Goal: Information Seeking & Learning: Check status

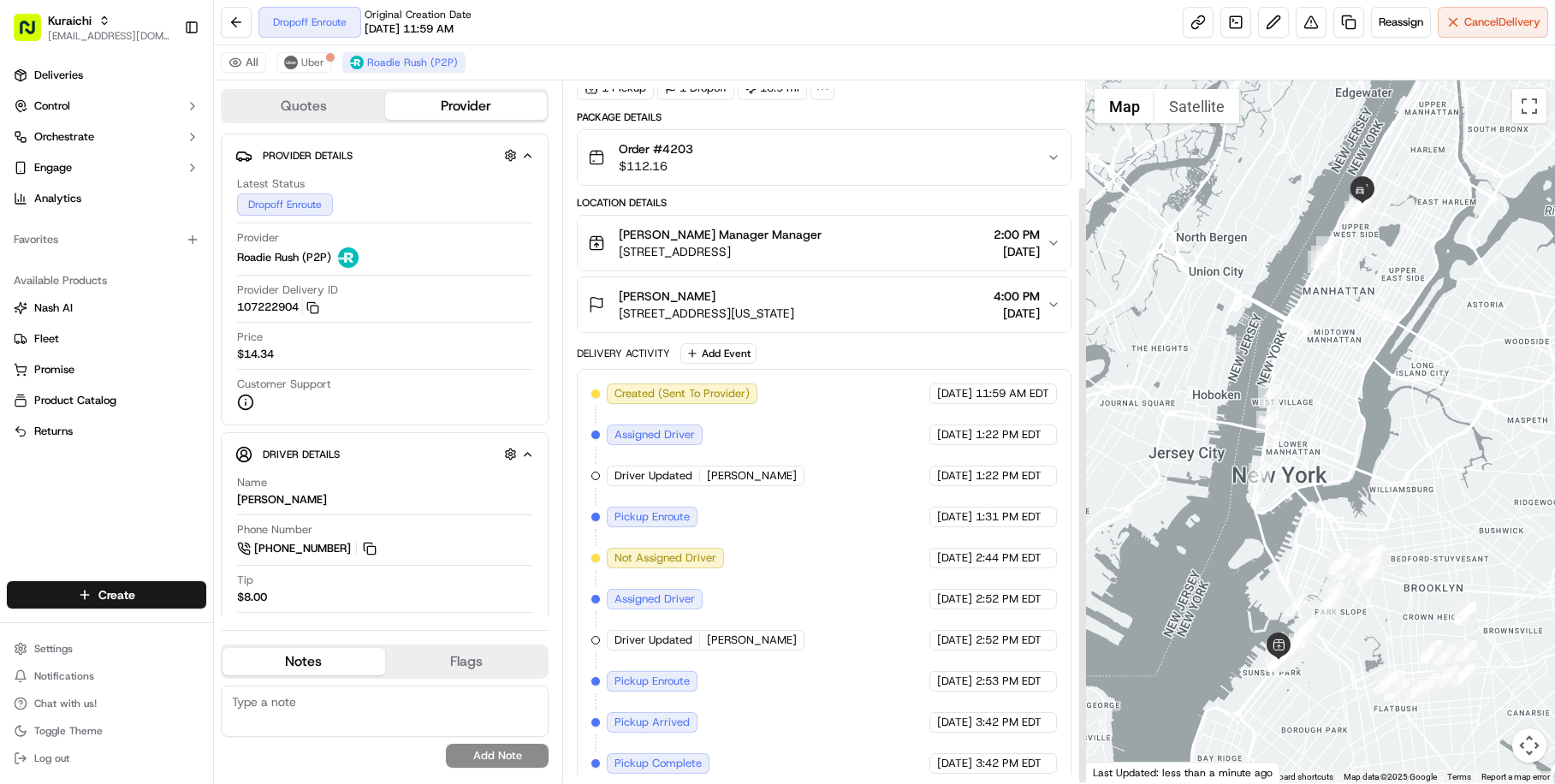
scroll to position [124, 0]
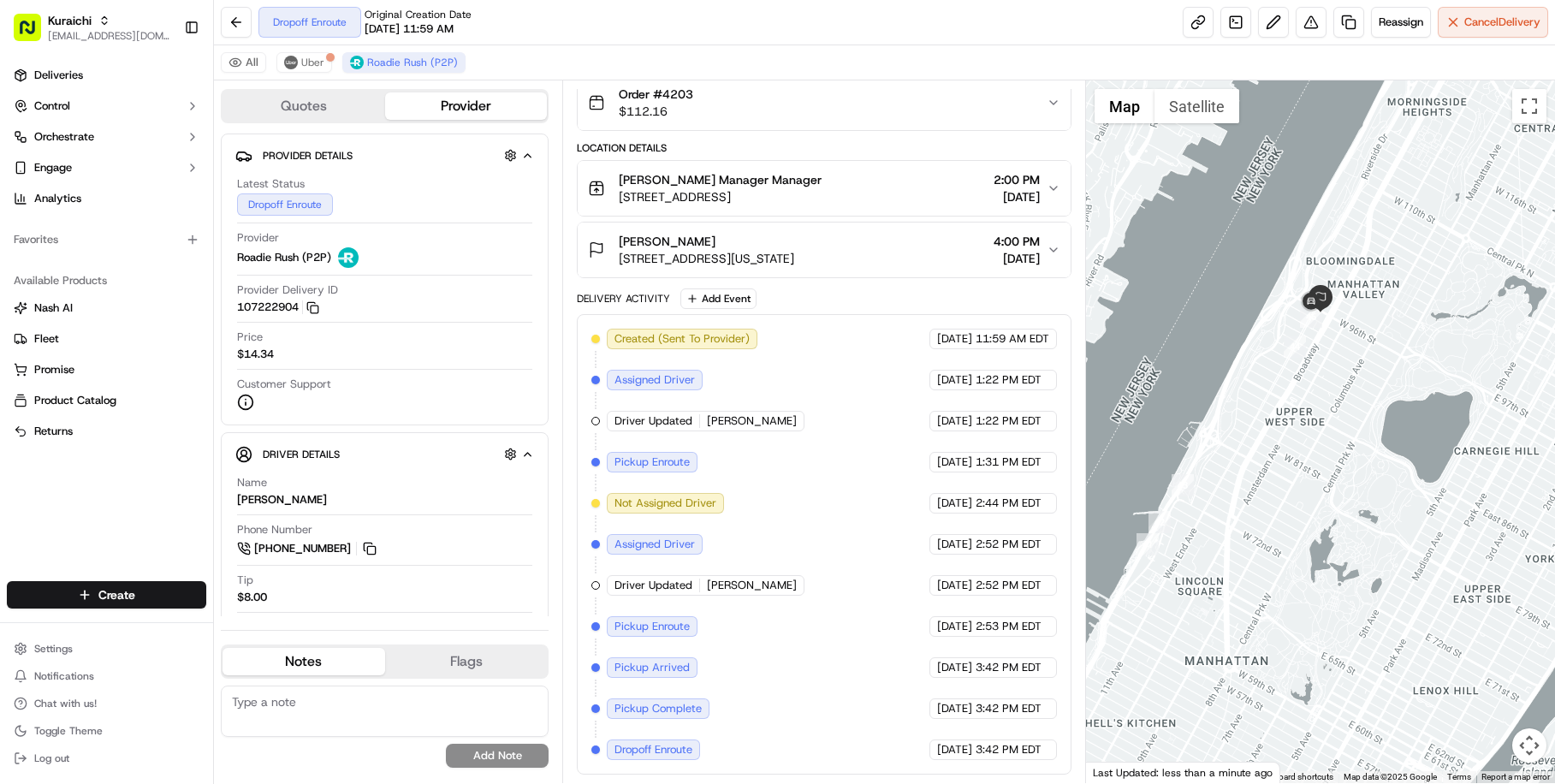
drag, startPoint x: 1326, startPoint y: 252, endPoint x: 1103, endPoint y: 232, distance: 223.9
click at [1104, 232] on div at bounding box center [1321, 431] width 469 height 702
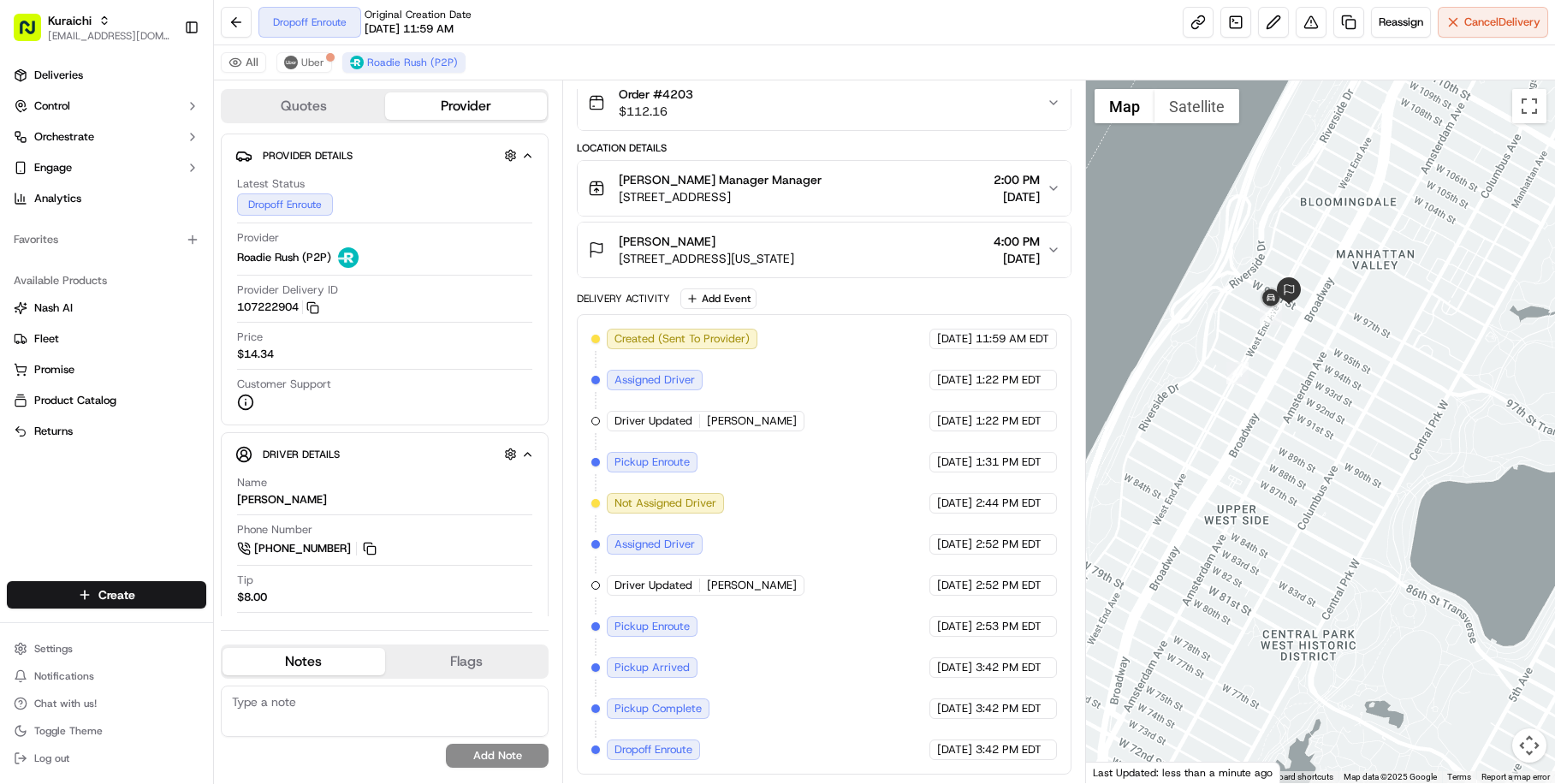
drag, startPoint x: 1116, startPoint y: 363, endPoint x: 1207, endPoint y: 298, distance: 111.8
click at [1207, 298] on div at bounding box center [1321, 431] width 469 height 702
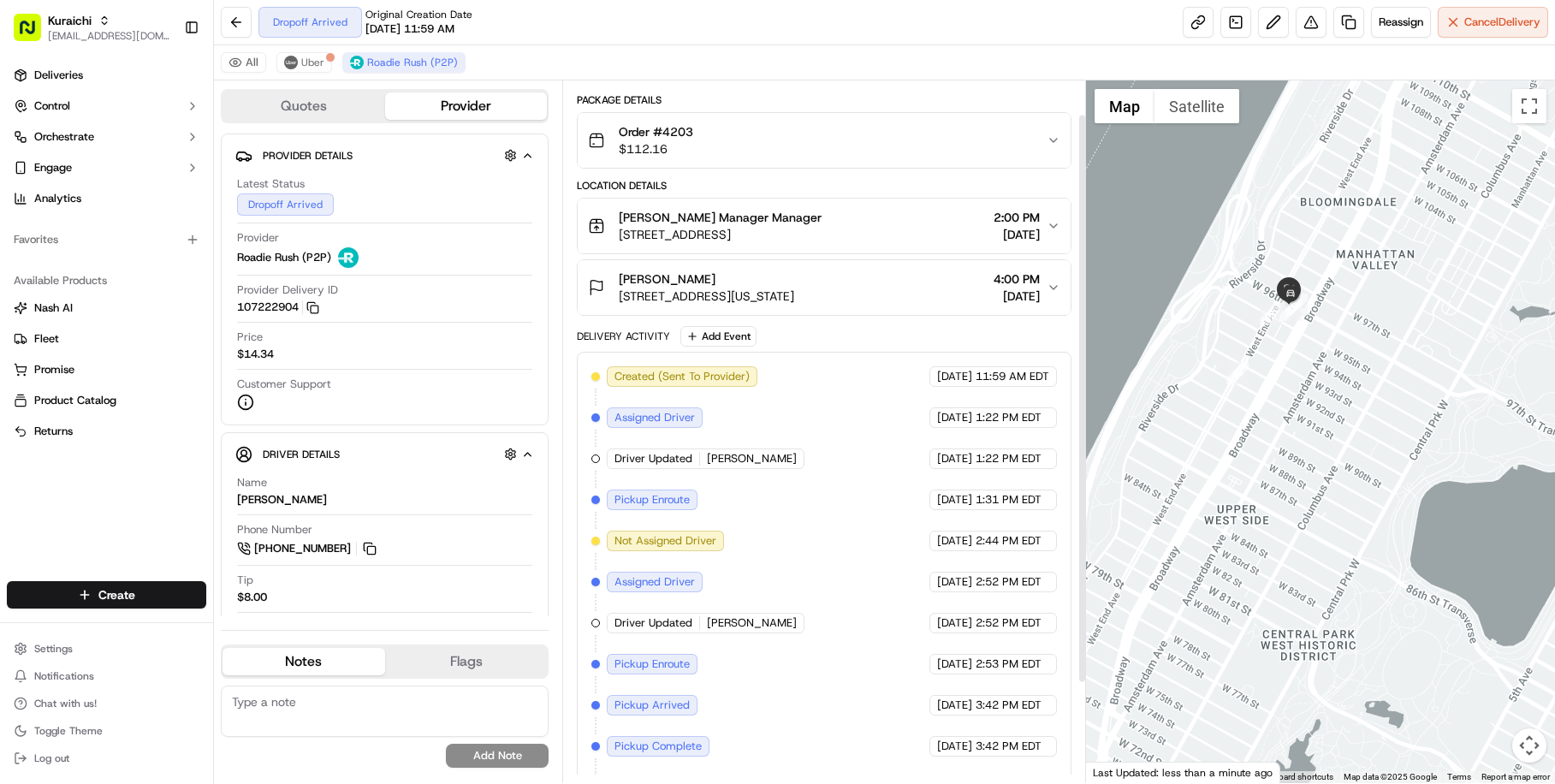
scroll to position [165, 0]
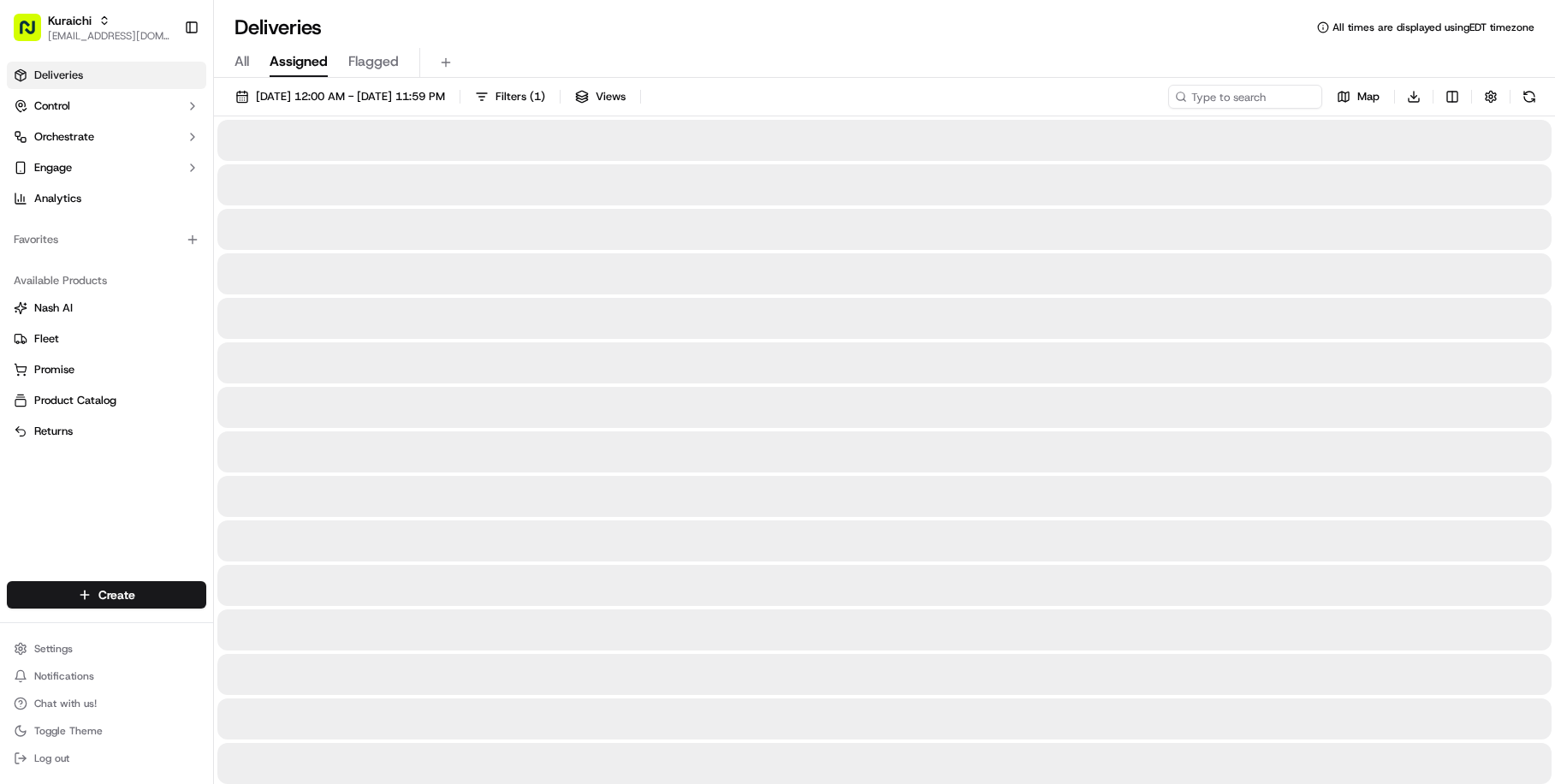
click at [321, 60] on span "Assigned" at bounding box center [299, 61] width 58 height 21
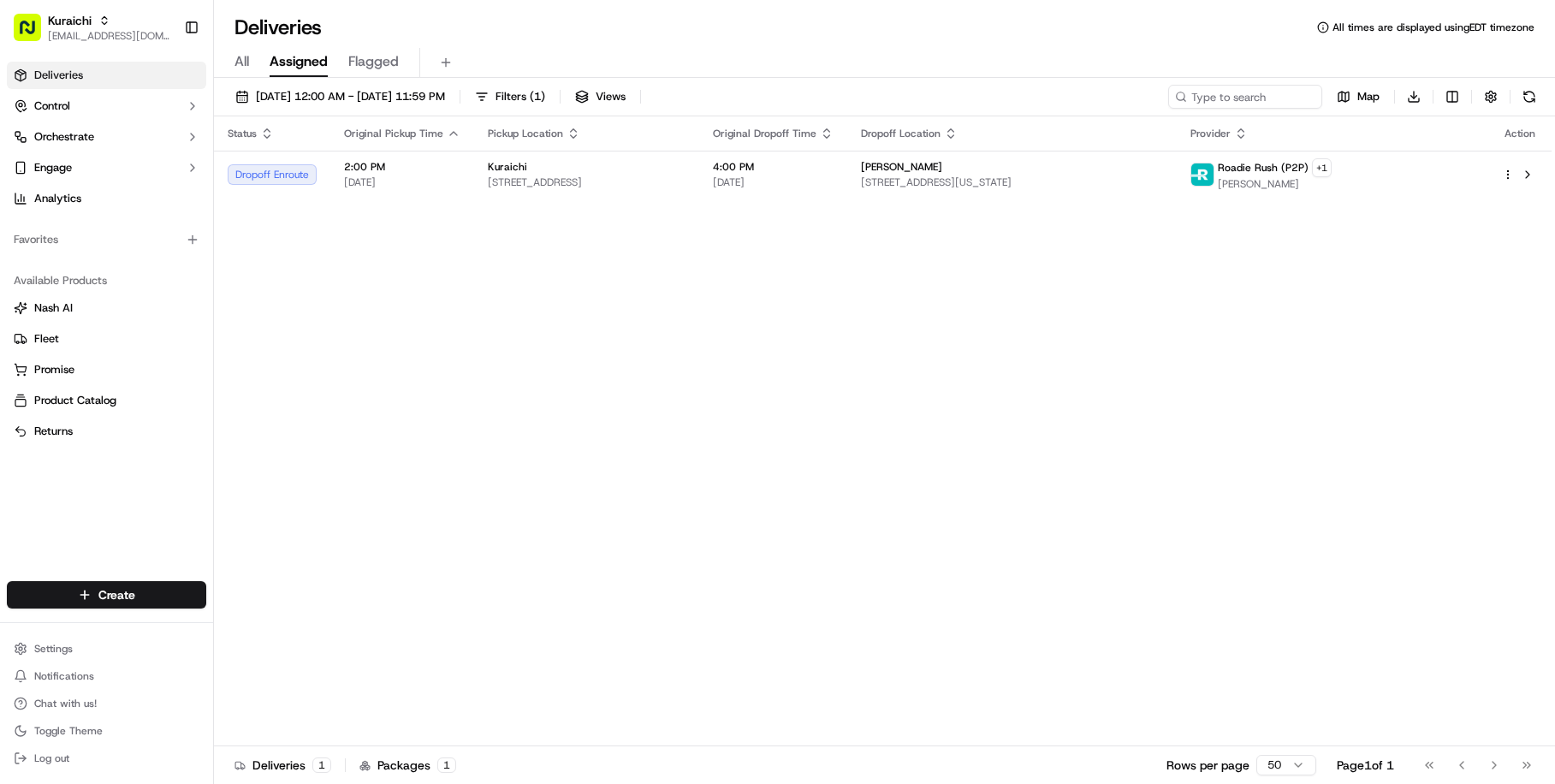
click at [222, 55] on div "All Assigned Flagged" at bounding box center [884, 62] width 1341 height 30
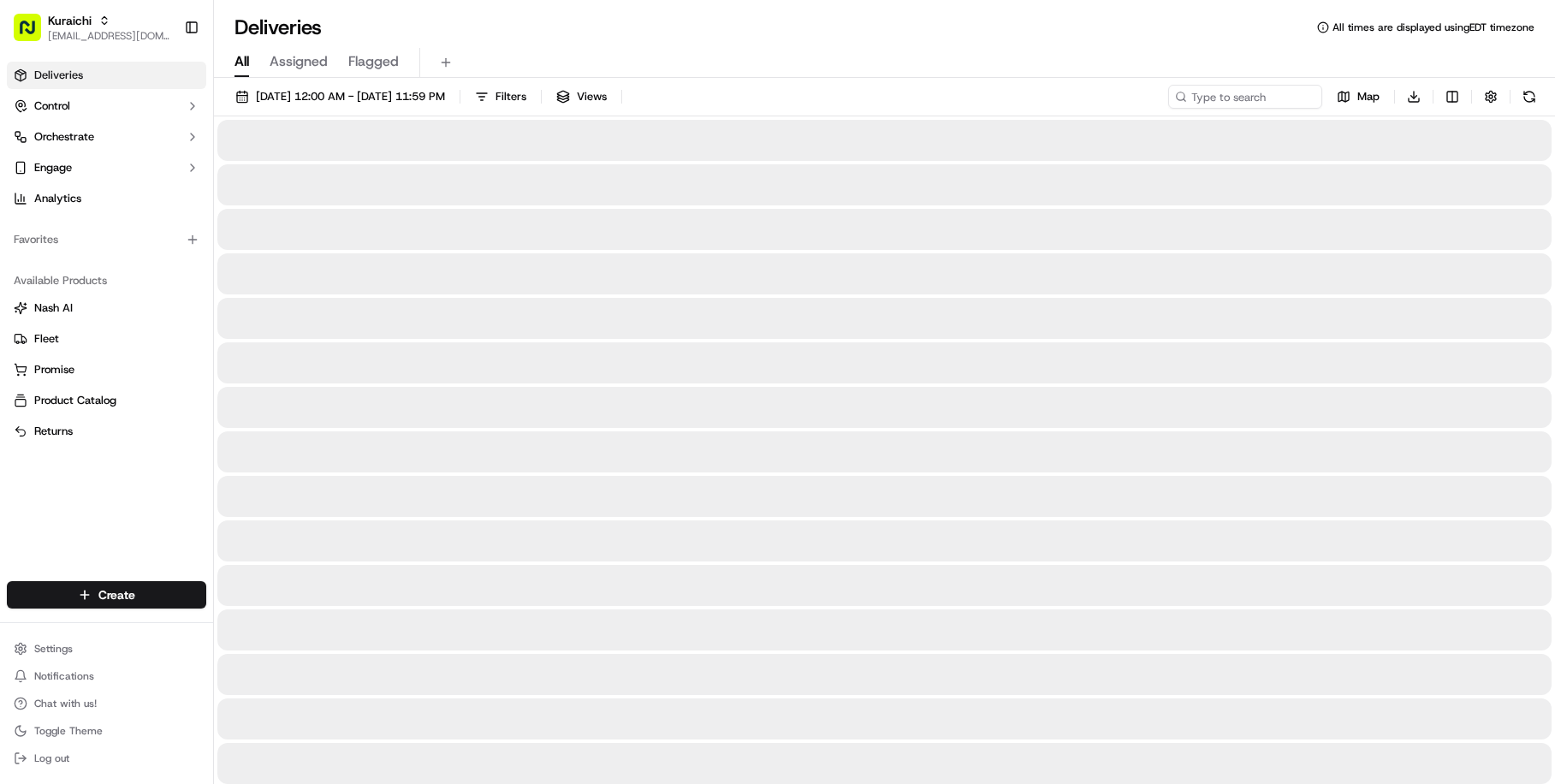
click at [238, 66] on span "All" at bounding box center [241, 61] width 15 height 21
click at [312, 58] on span "Assigned" at bounding box center [299, 61] width 58 height 21
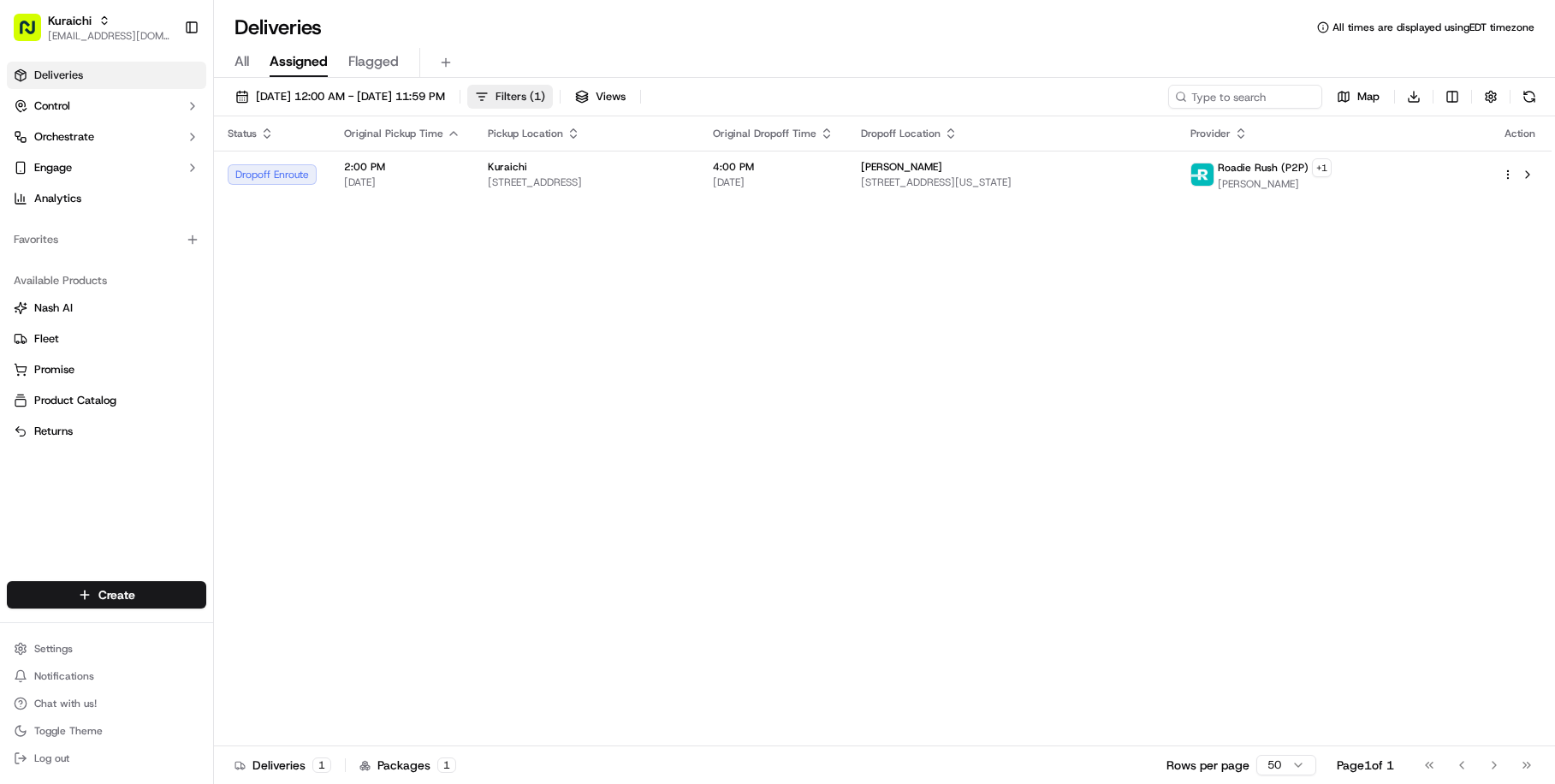
click at [553, 105] on button "Filters ( 1 )" at bounding box center [509, 97] width 86 height 24
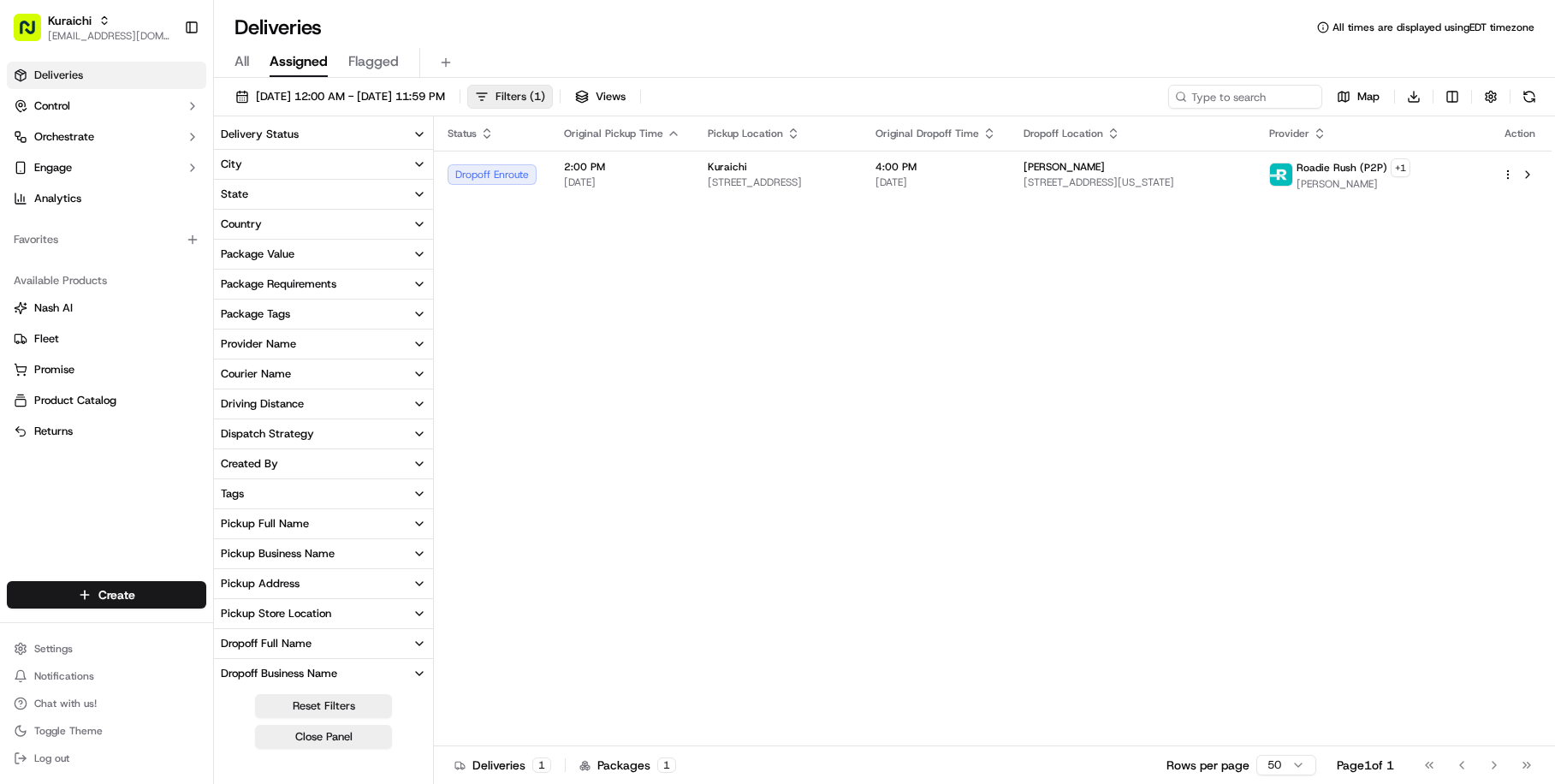
click at [553, 105] on button "Filters ( 1 )" at bounding box center [509, 97] width 86 height 24
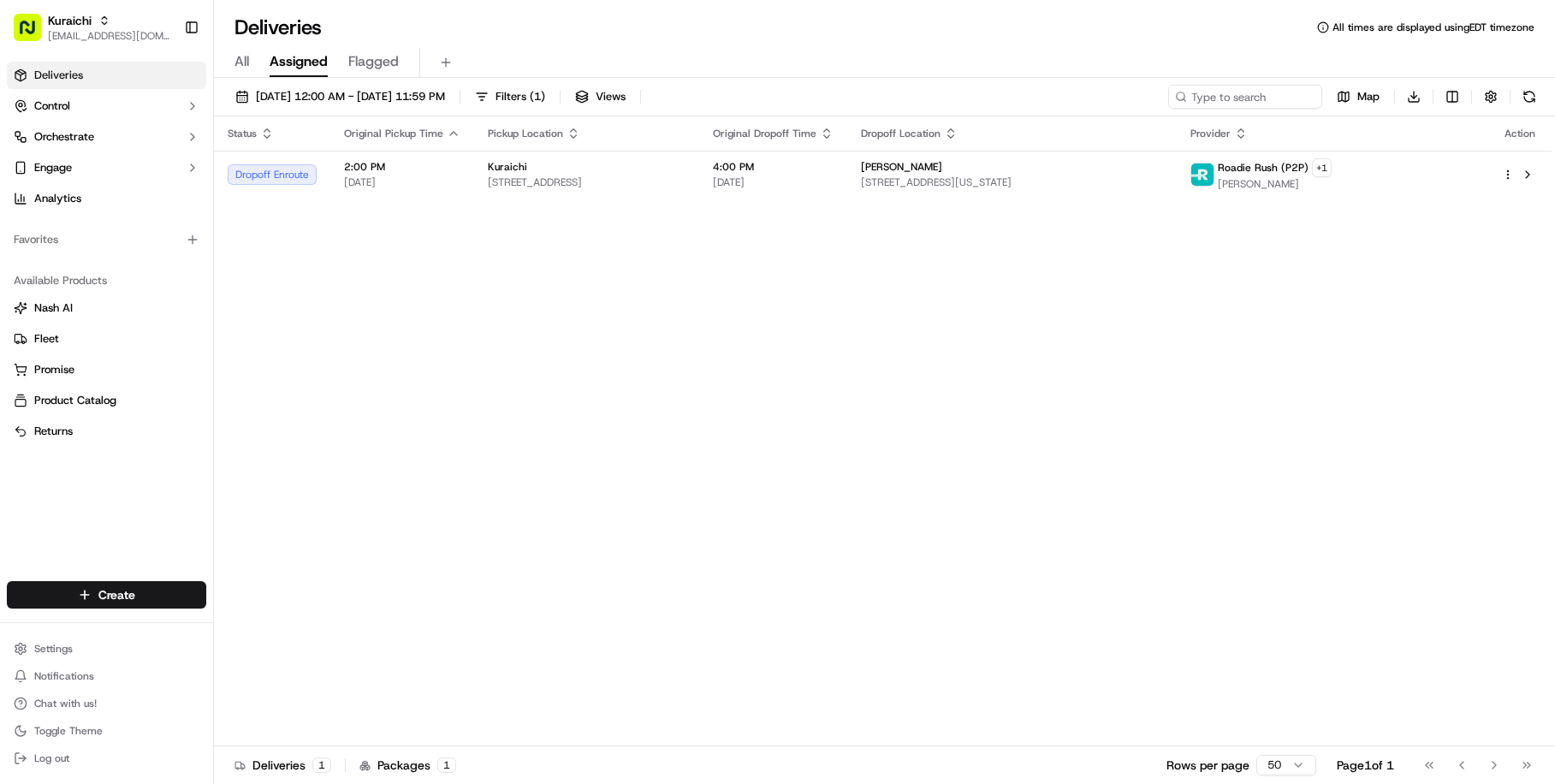
click at [241, 60] on span "All" at bounding box center [241, 61] width 15 height 21
click at [89, 74] on link "Deliveries" at bounding box center [107, 75] width 200 height 28
click at [114, 37] on span "[EMAIL_ADDRESS][DOMAIN_NAME]" at bounding box center [109, 36] width 123 height 14
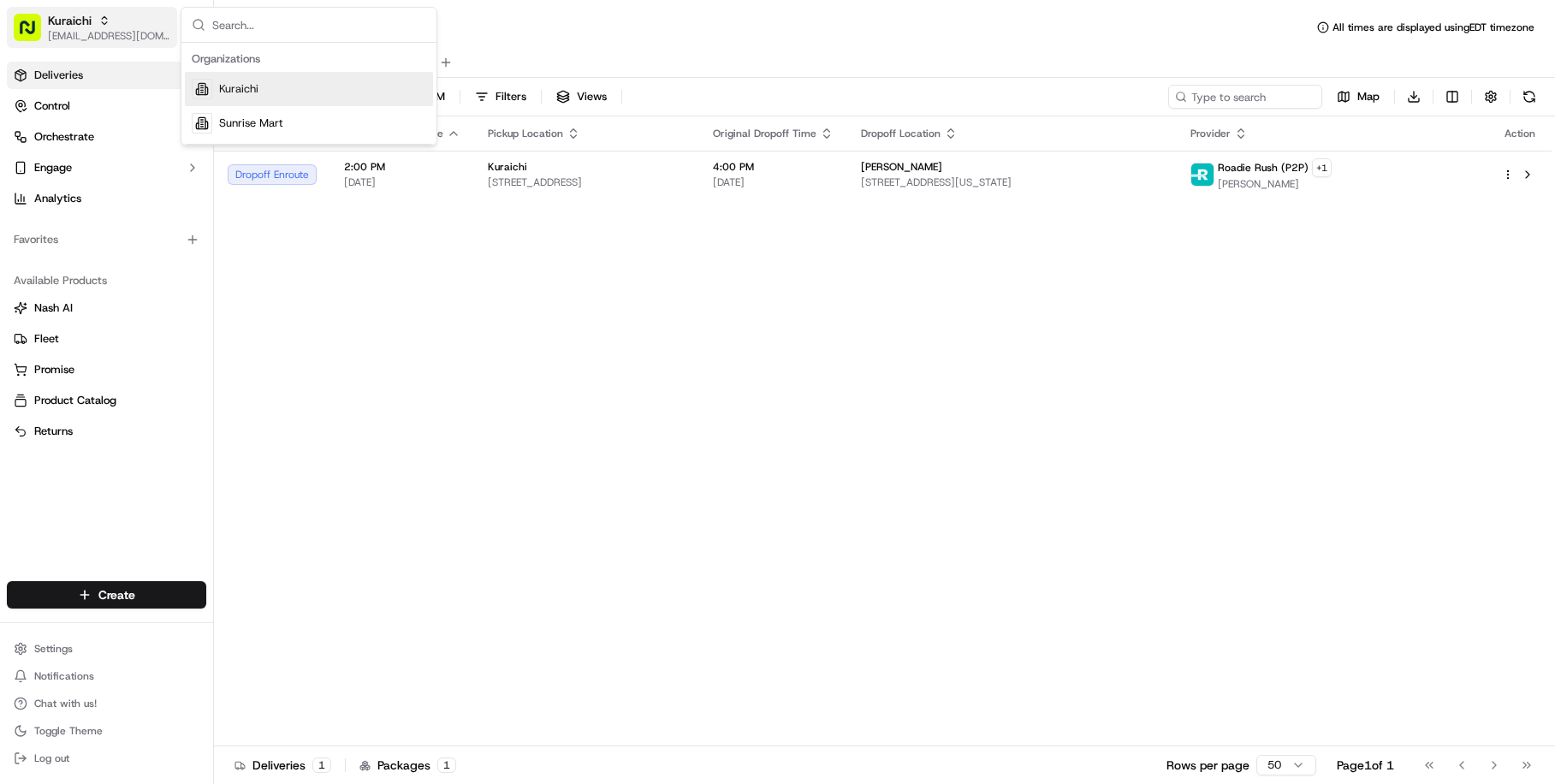
click at [114, 37] on span "[EMAIL_ADDRESS][DOMAIN_NAME]" at bounding box center [109, 36] width 123 height 14
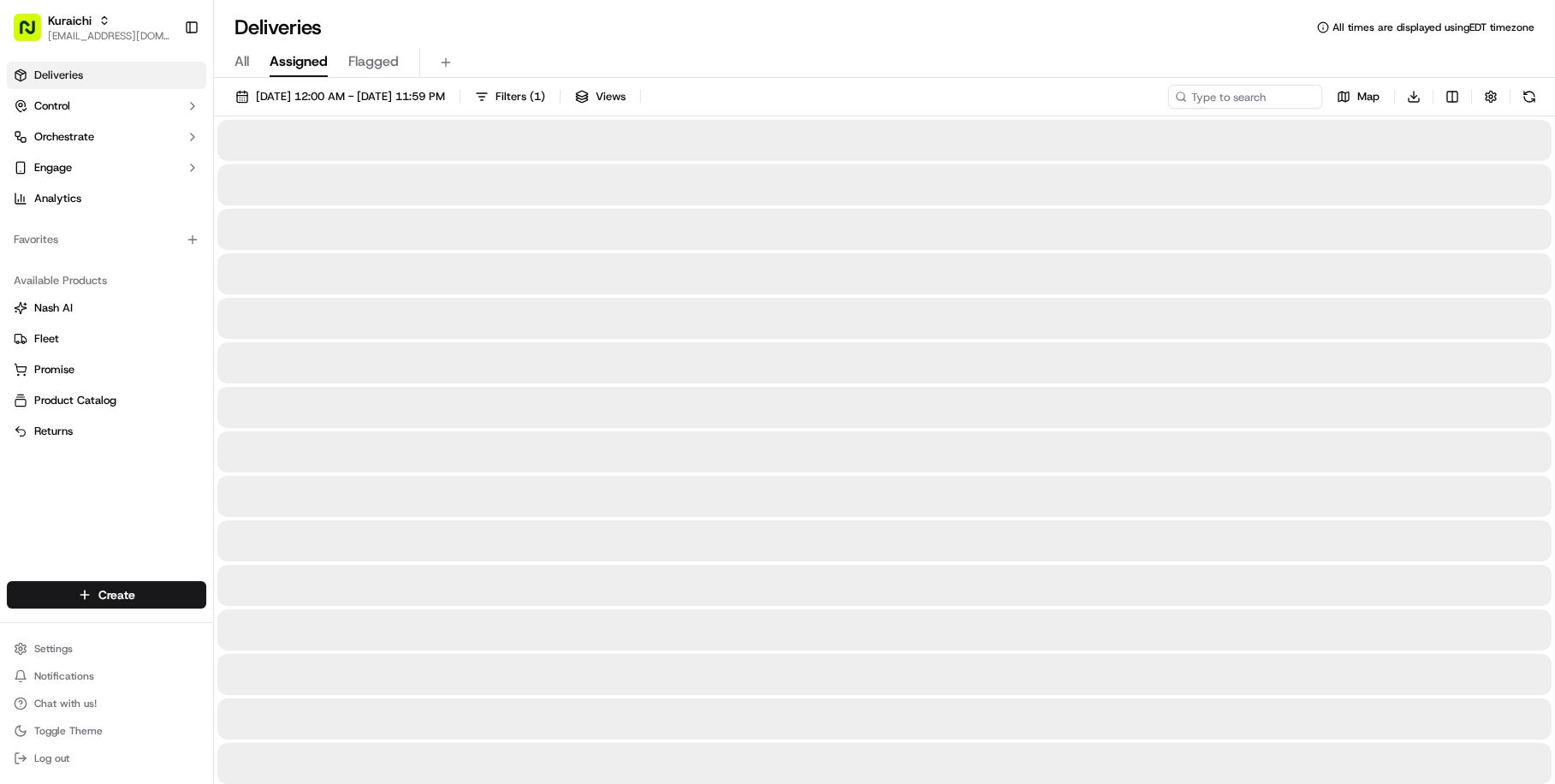
click at [289, 66] on span "Assigned" at bounding box center [299, 61] width 58 height 21
click at [383, 68] on span "Flagged" at bounding box center [373, 61] width 50 height 21
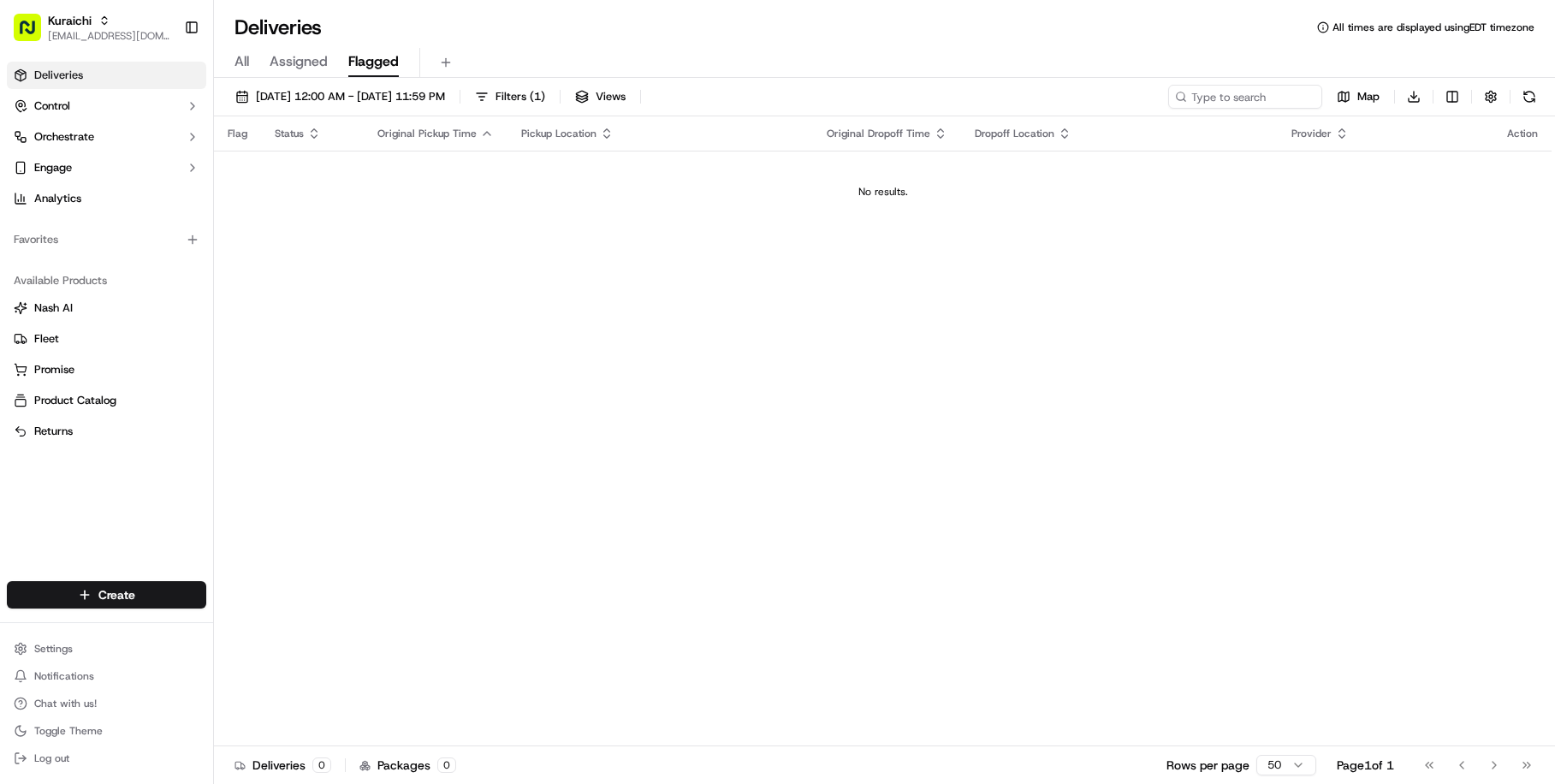
click at [333, 66] on div "All Assigned Flagged" at bounding box center [884, 62] width 1341 height 30
click at [302, 66] on span "Assigned" at bounding box center [299, 61] width 58 height 21
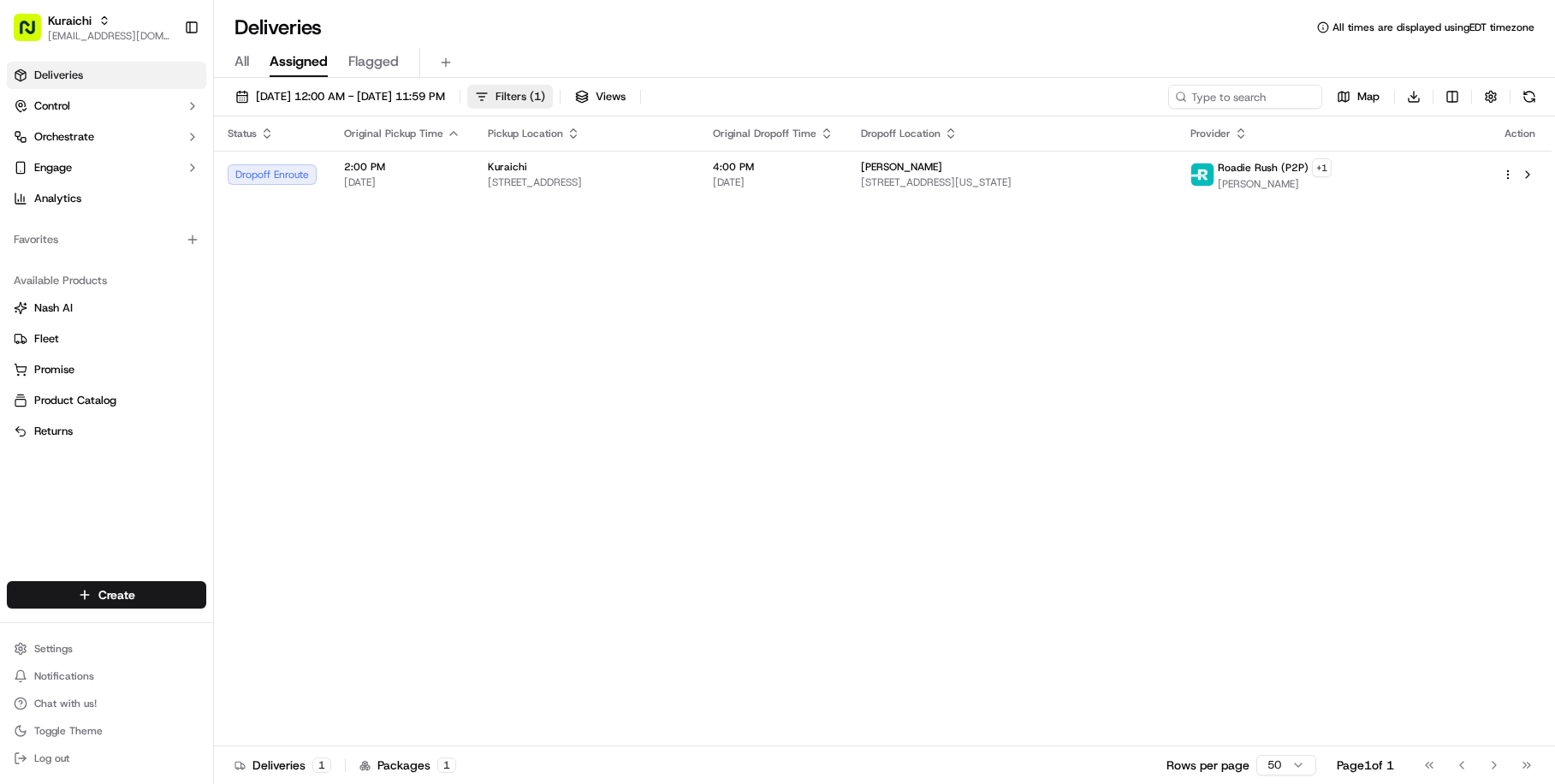
click at [545, 91] on span "Filters ( 1 )" at bounding box center [520, 97] width 49 height 16
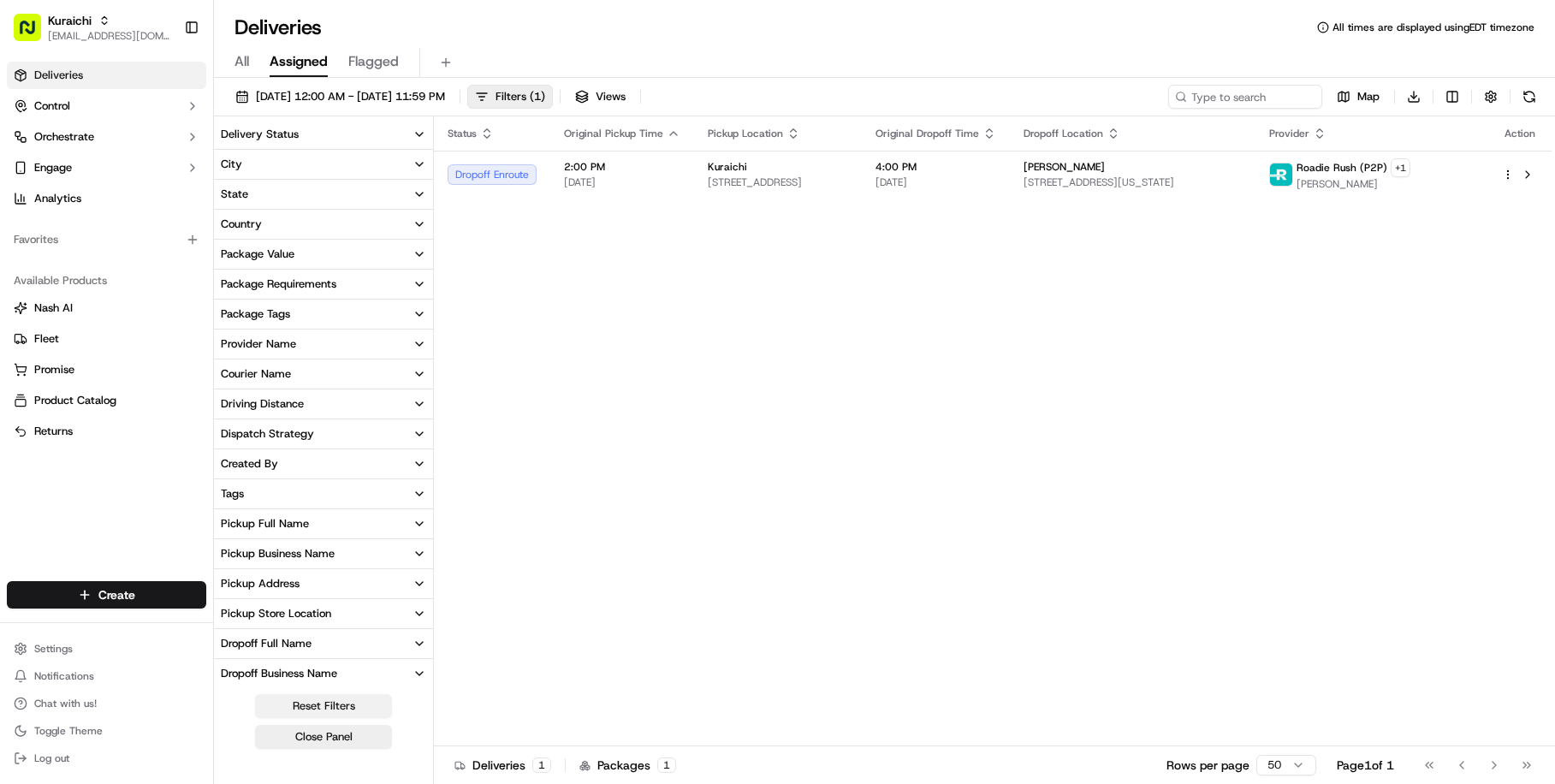
click at [334, 699] on button "Reset Filters" at bounding box center [323, 706] width 137 height 24
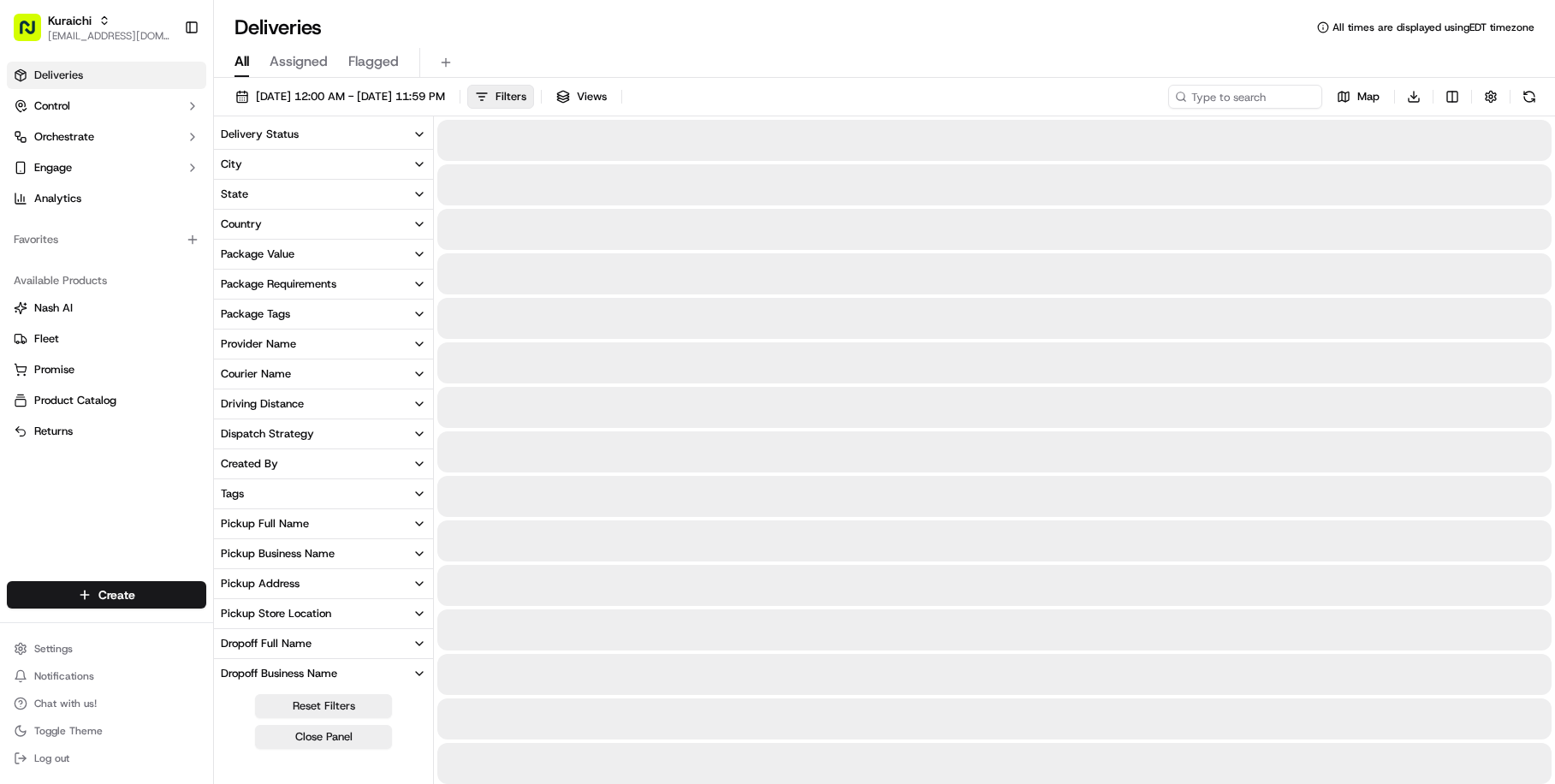
click at [237, 57] on span "All" at bounding box center [241, 61] width 15 height 21
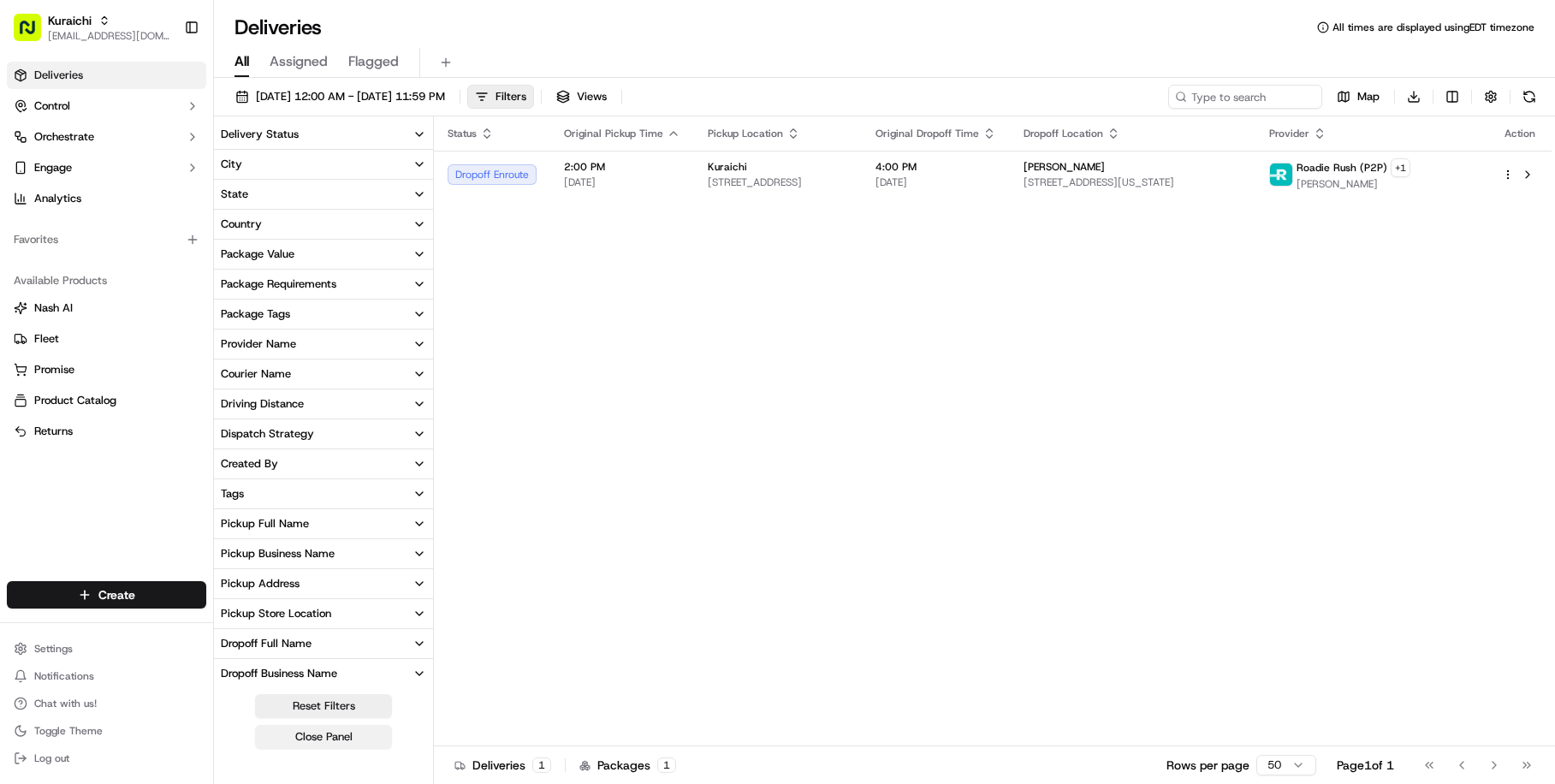
click at [354, 732] on button "Close Panel" at bounding box center [323, 737] width 137 height 24
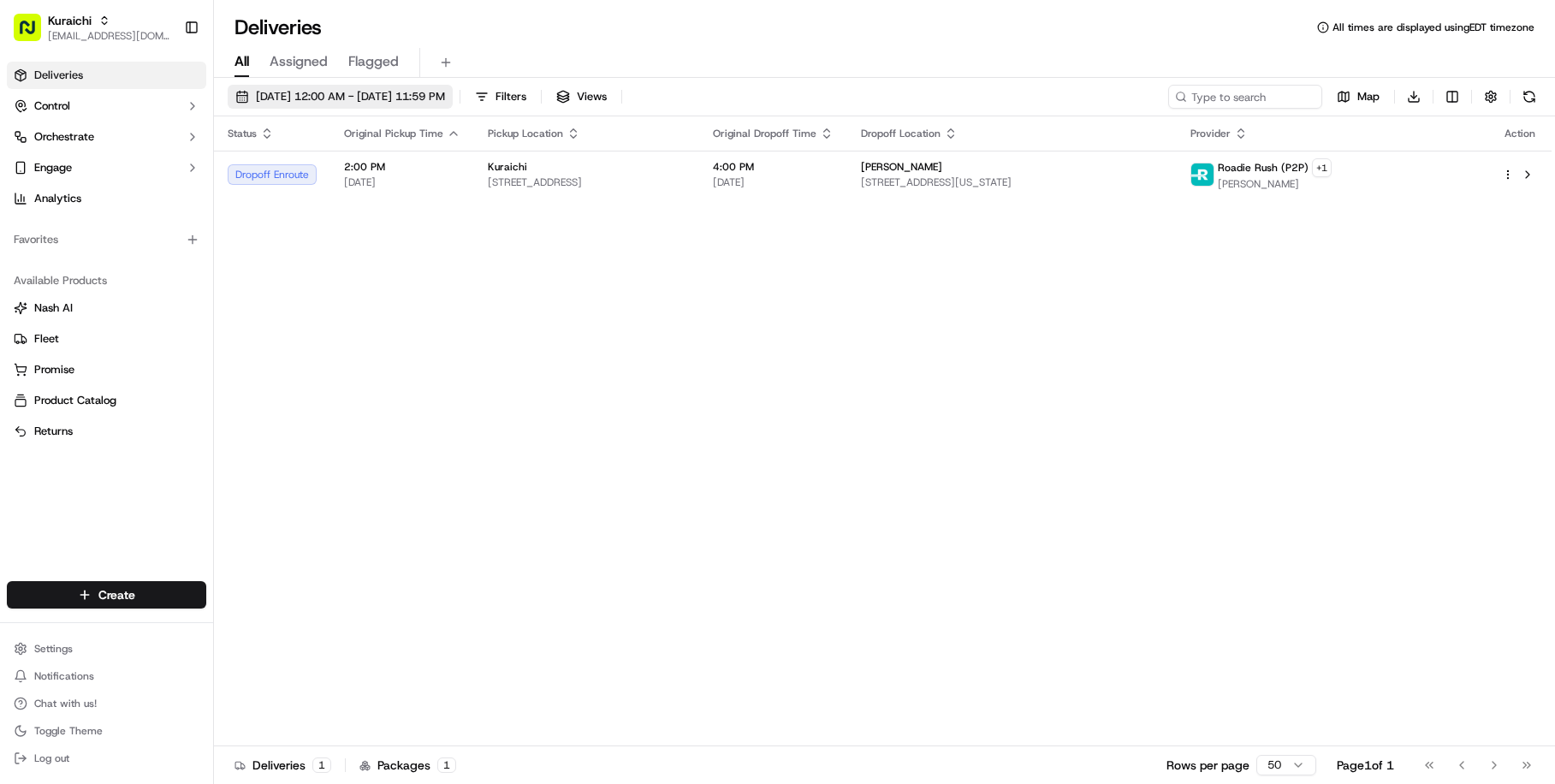
click at [445, 92] on span "[DATE] 12:00 AM - [DATE] 11:59 PM" at bounding box center [350, 97] width 189 height 16
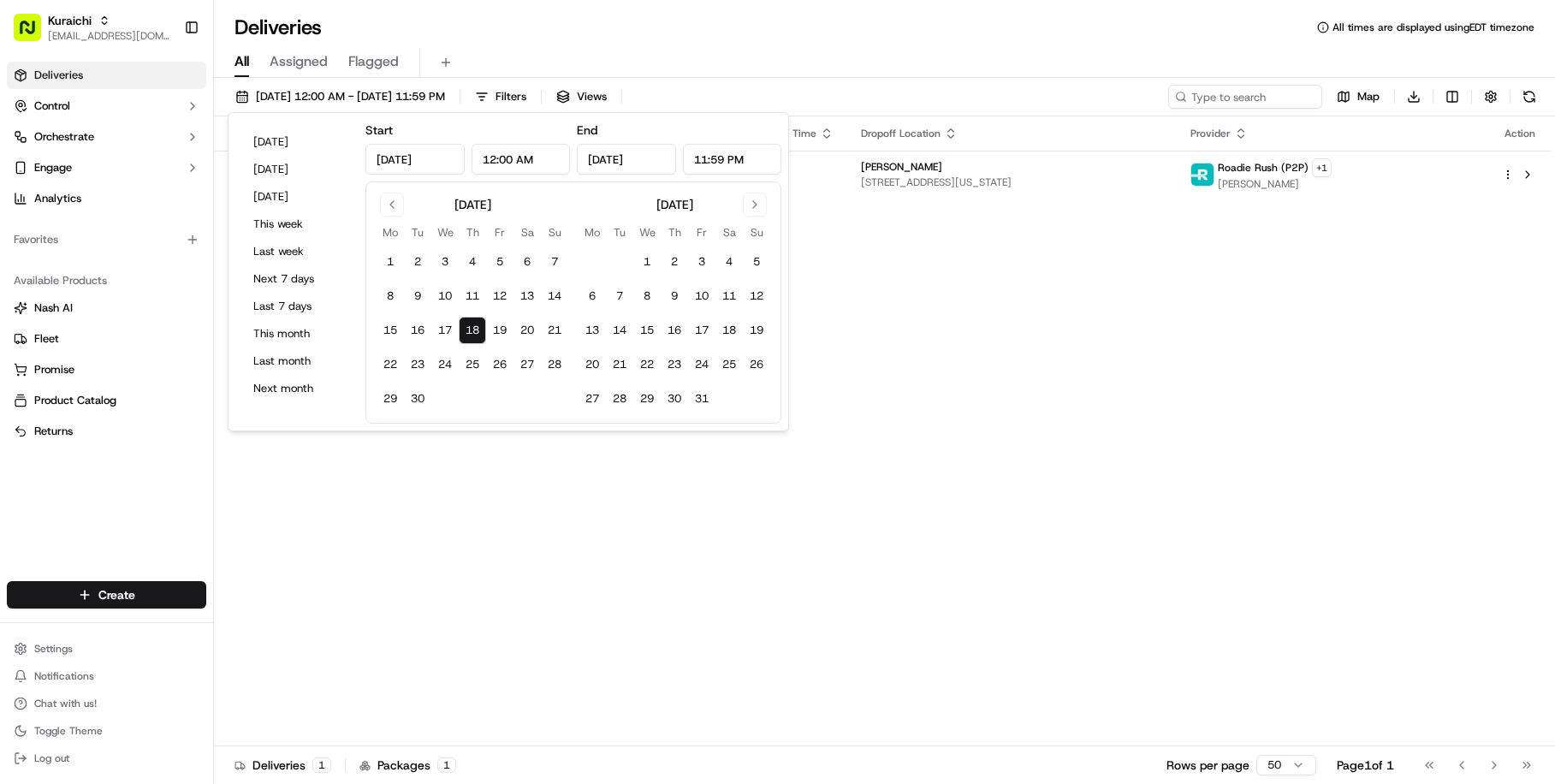
click at [466, 328] on button "18" at bounding box center [473, 330] width 28 height 28
click at [482, 22] on div "Deliveries All times are displayed using EDT timezone" at bounding box center [884, 28] width 1341 height 28
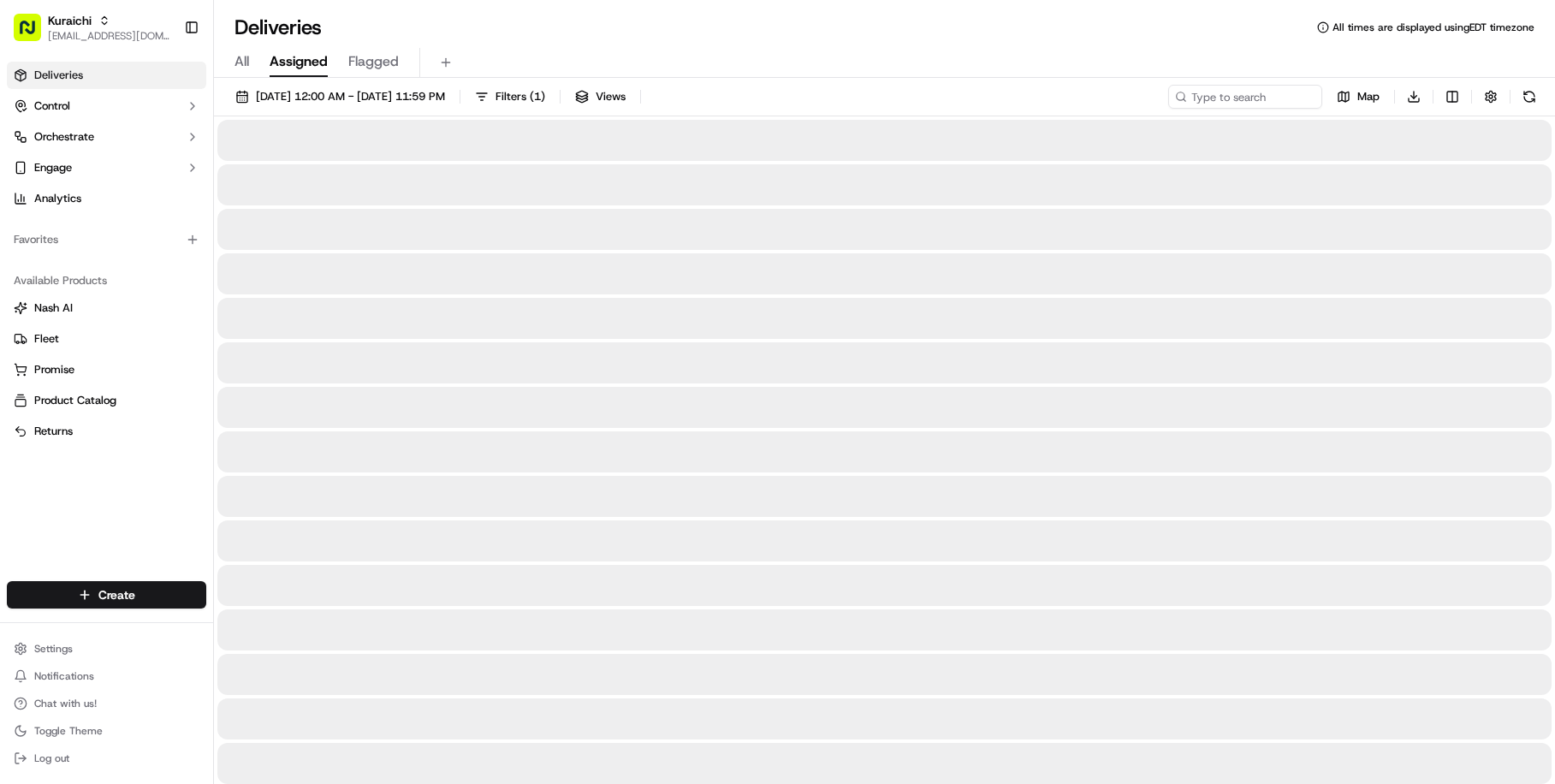
click at [303, 51] on span "Assigned" at bounding box center [299, 61] width 58 height 21
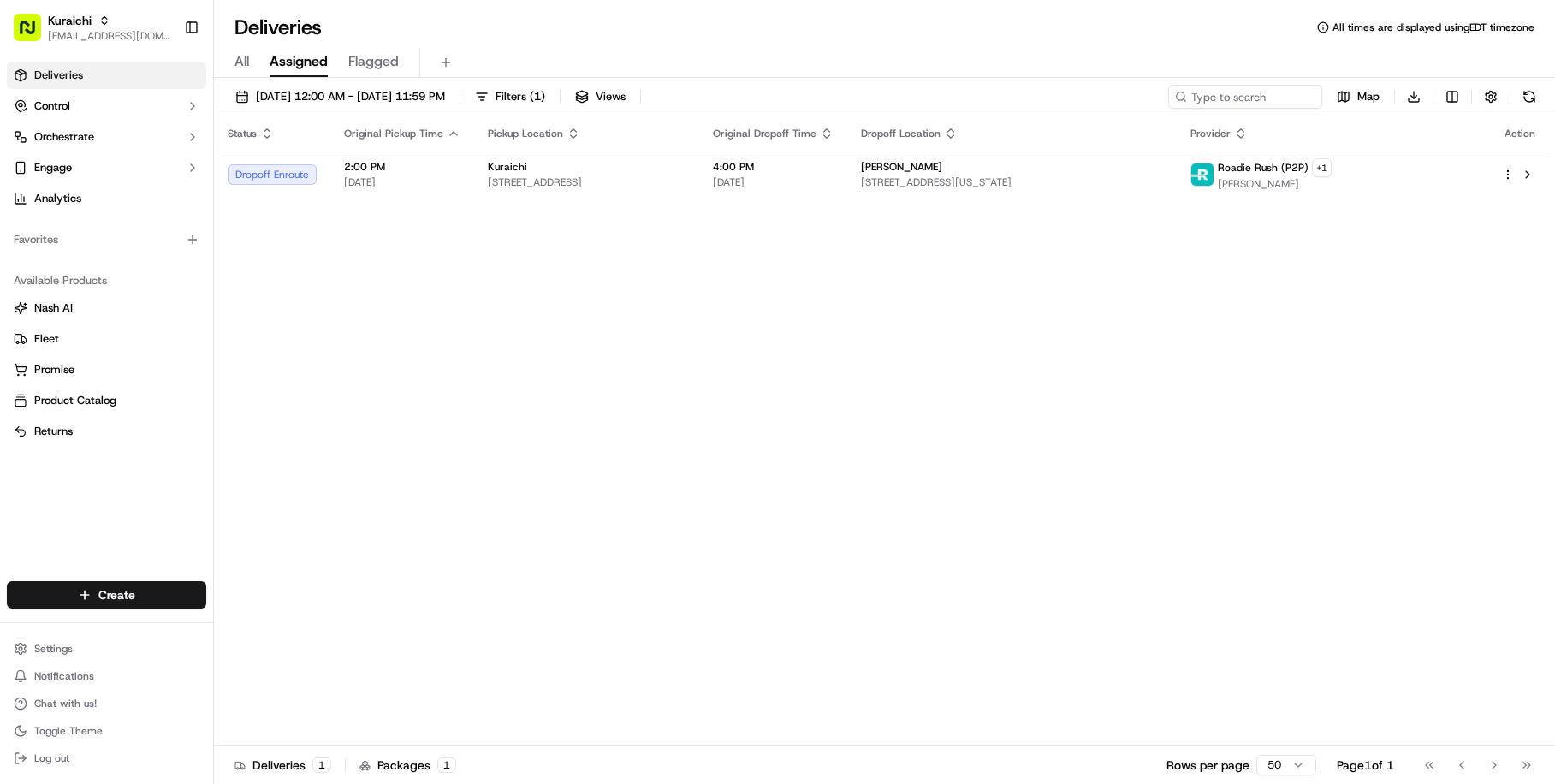
click at [233, 48] on div "All Assigned Flagged" at bounding box center [884, 62] width 1341 height 30
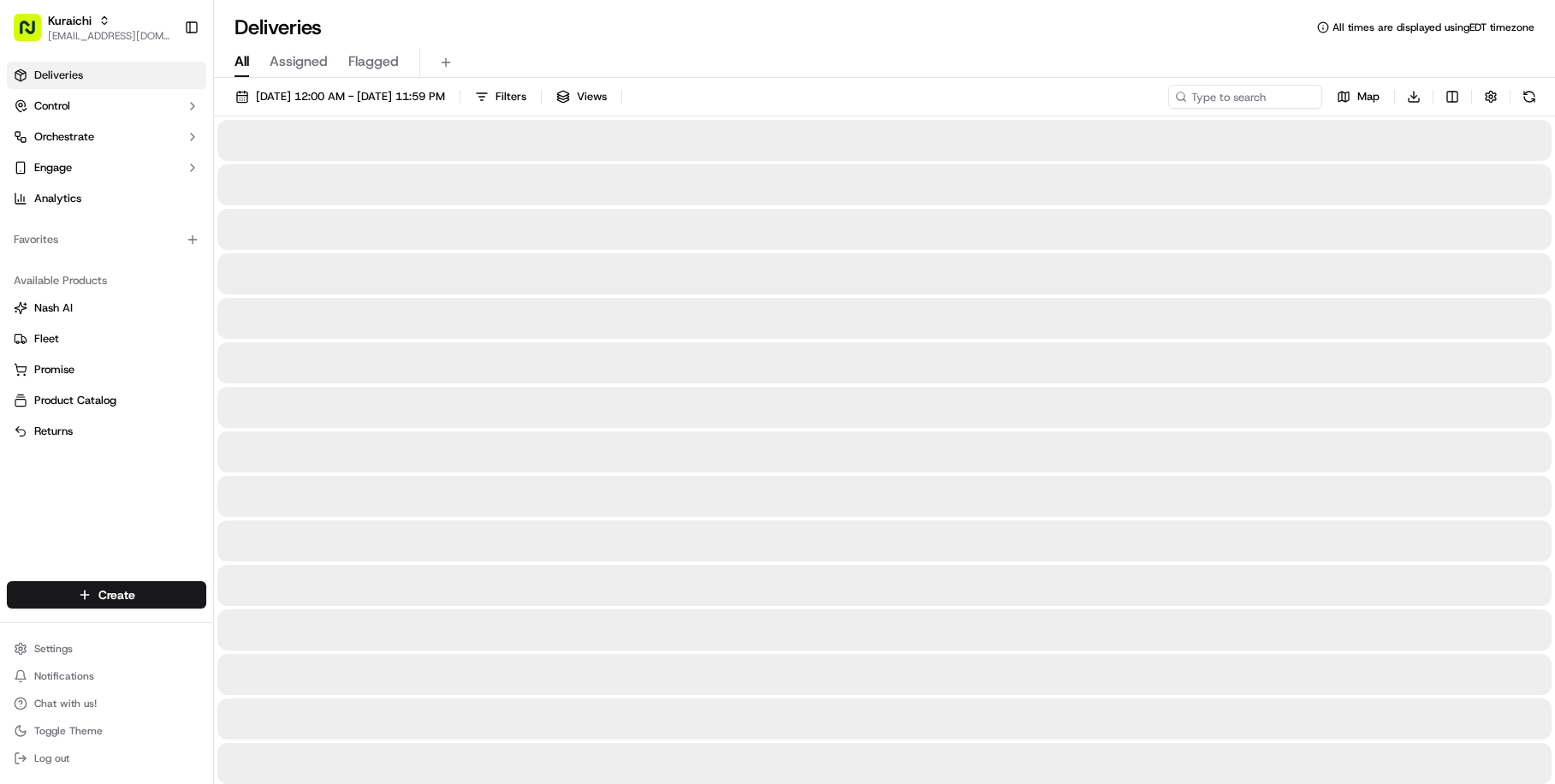
click at [239, 62] on span "All" at bounding box center [241, 61] width 15 height 21
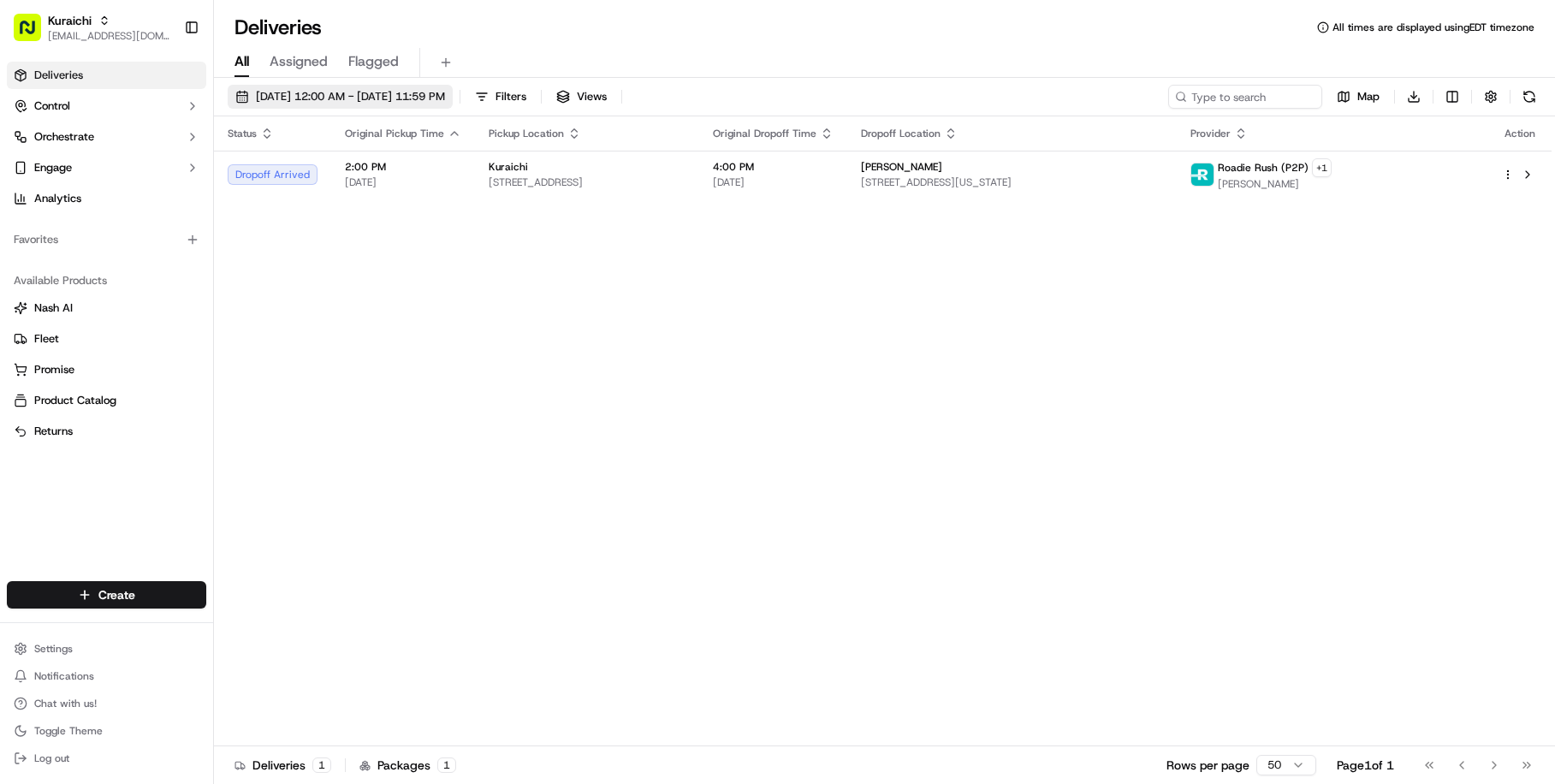
click at [441, 100] on span "[DATE] 12:00 AM - [DATE] 11:59 PM" at bounding box center [350, 97] width 189 height 16
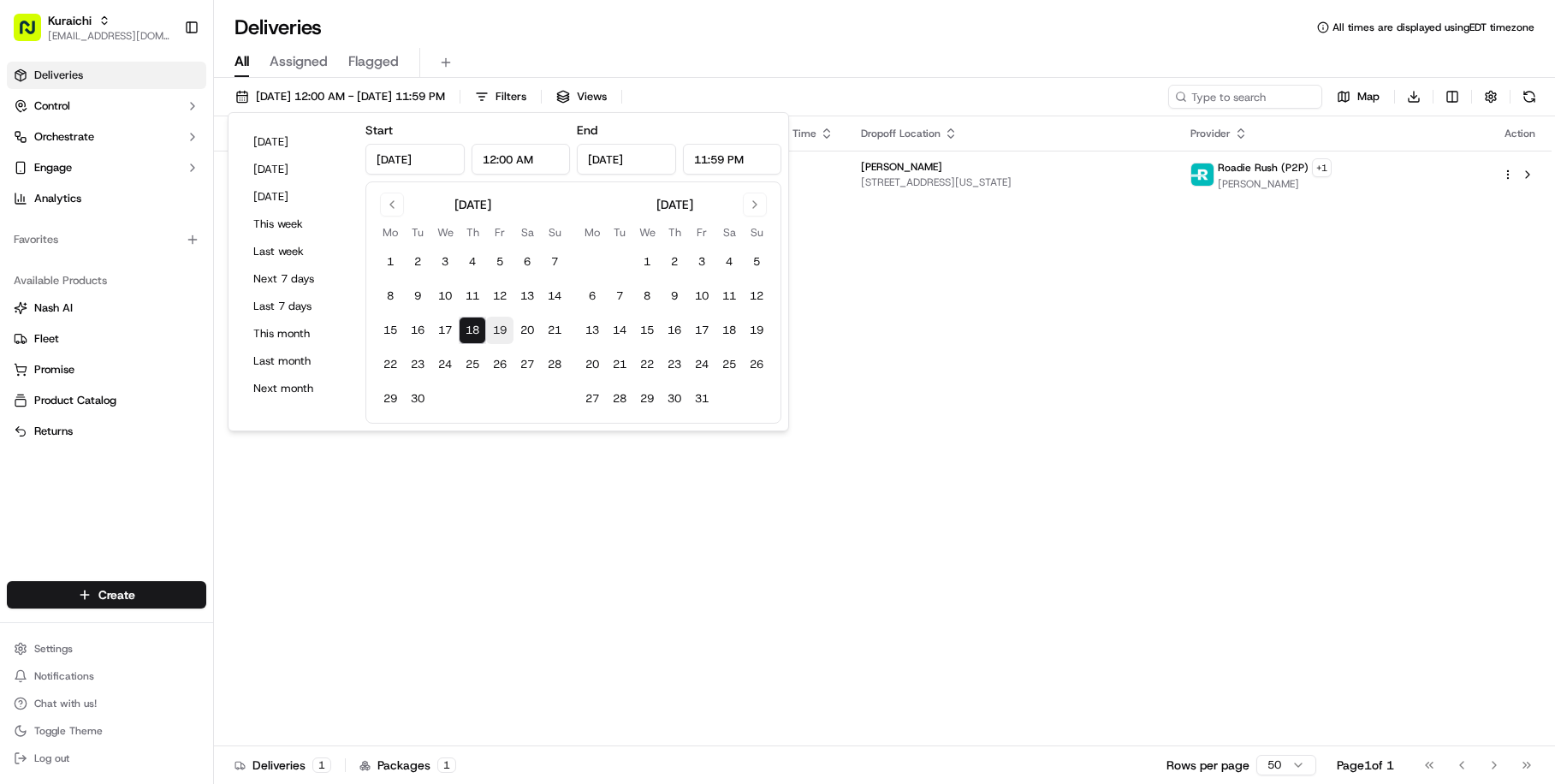
click at [506, 337] on button "19" at bounding box center [501, 330] width 28 height 28
type input "[DATE]"
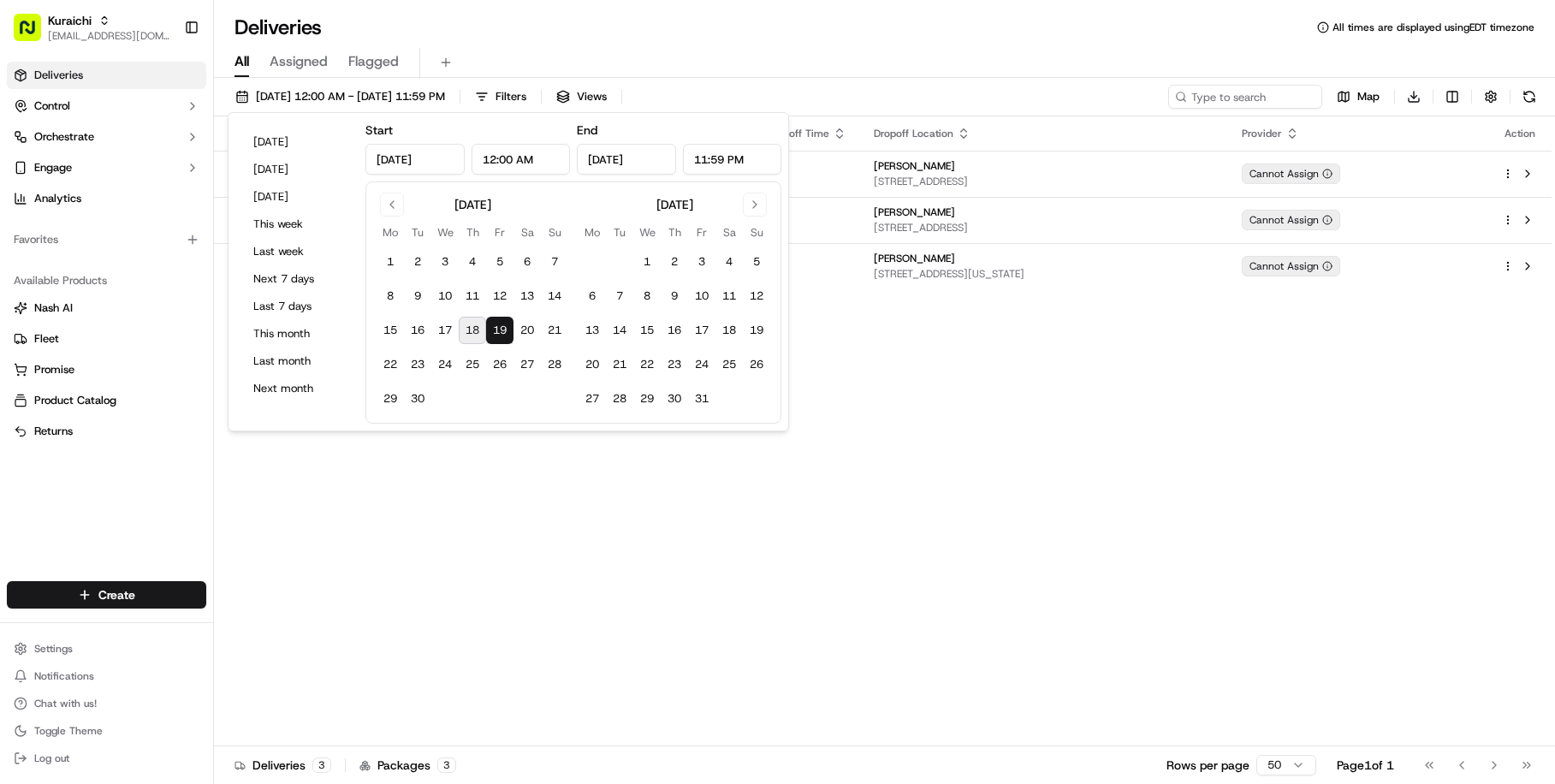
click at [619, 44] on div "All Assigned Flagged" at bounding box center [884, 59] width 1341 height 37
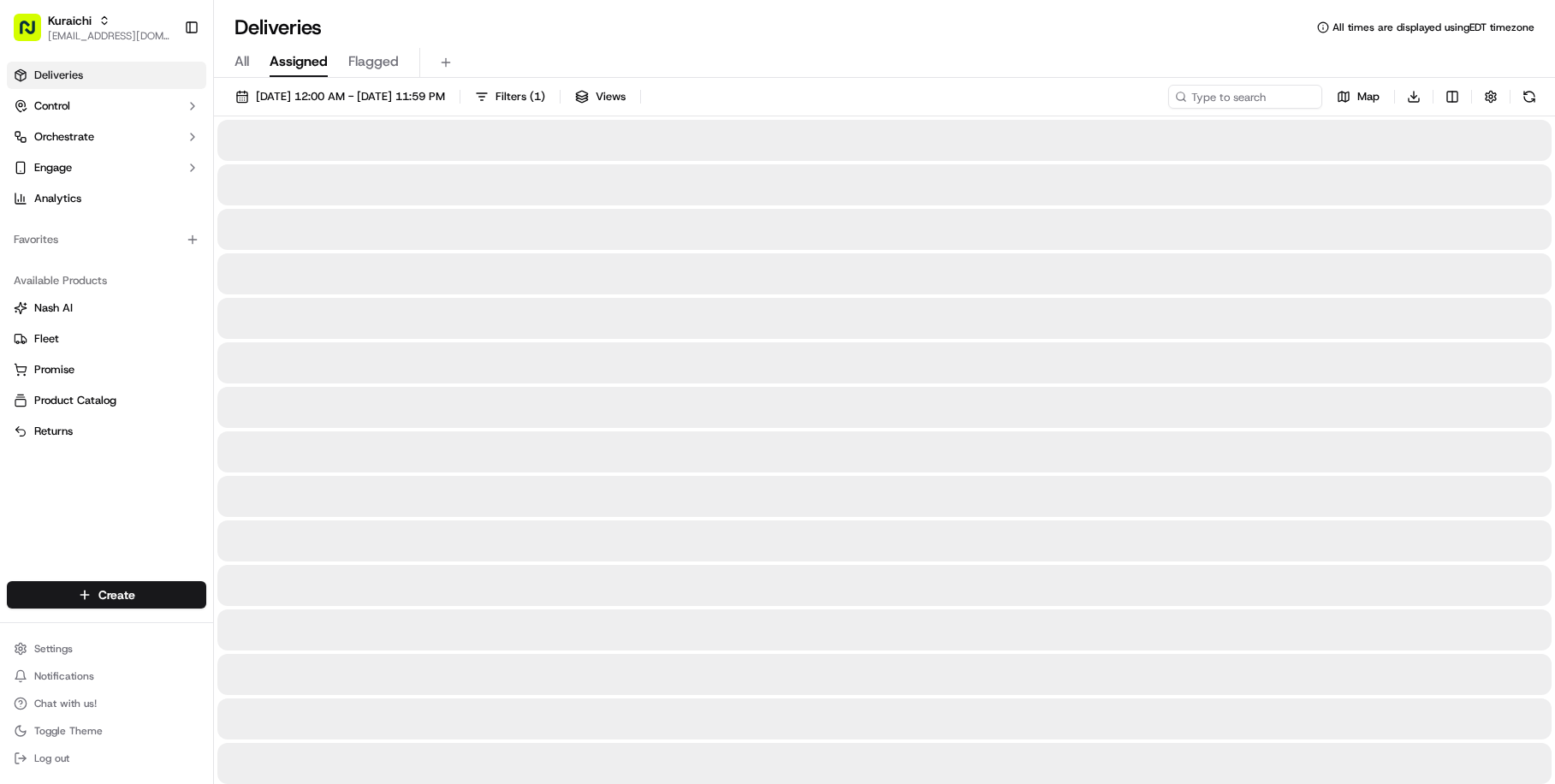
click at [308, 54] on span "Assigned" at bounding box center [299, 61] width 58 height 21
click at [238, 70] on span "All" at bounding box center [241, 61] width 15 height 21
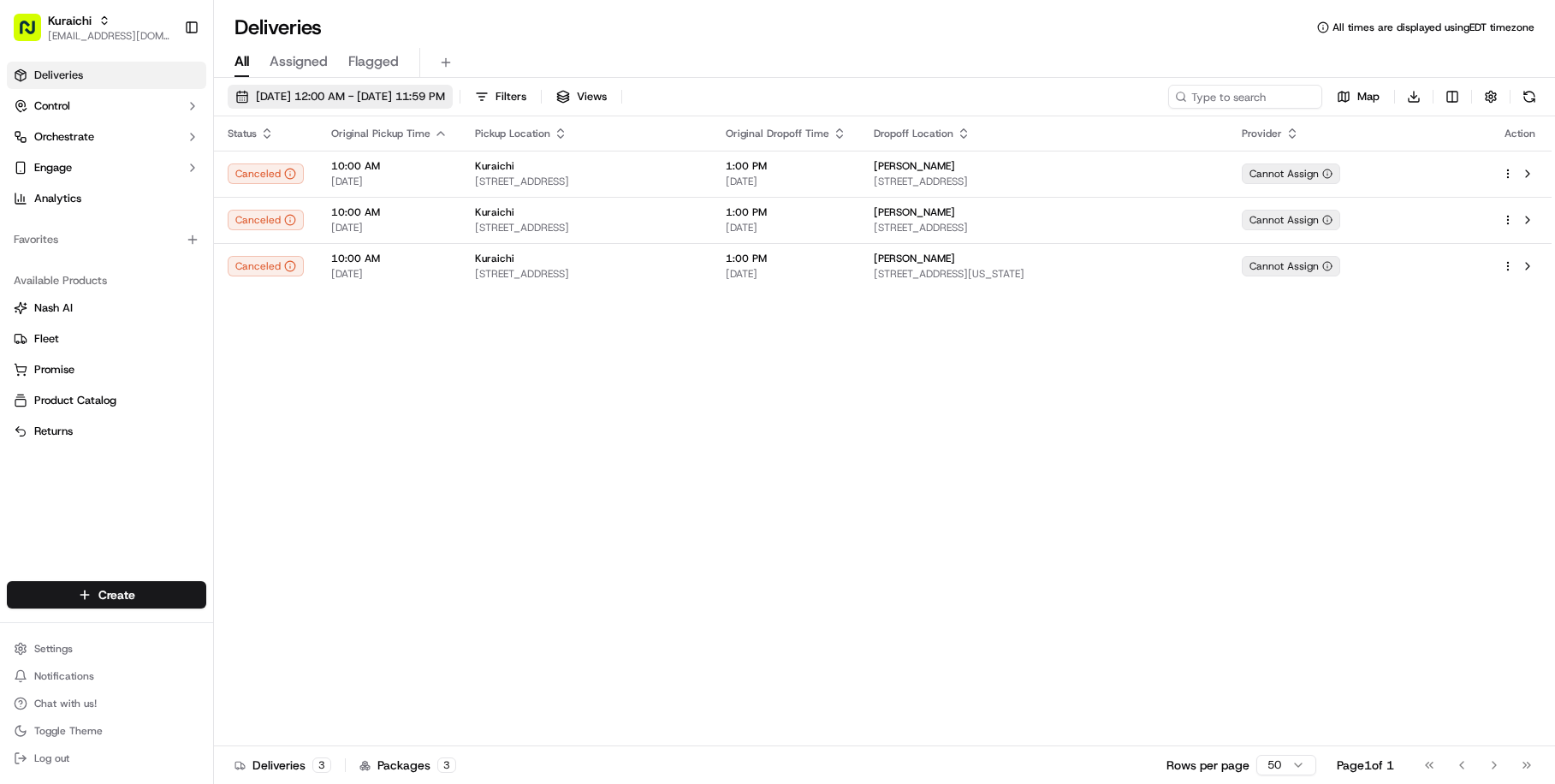
click at [287, 94] on span "[DATE] 12:00 AM - [DATE] 11:59 PM" at bounding box center [350, 97] width 189 height 16
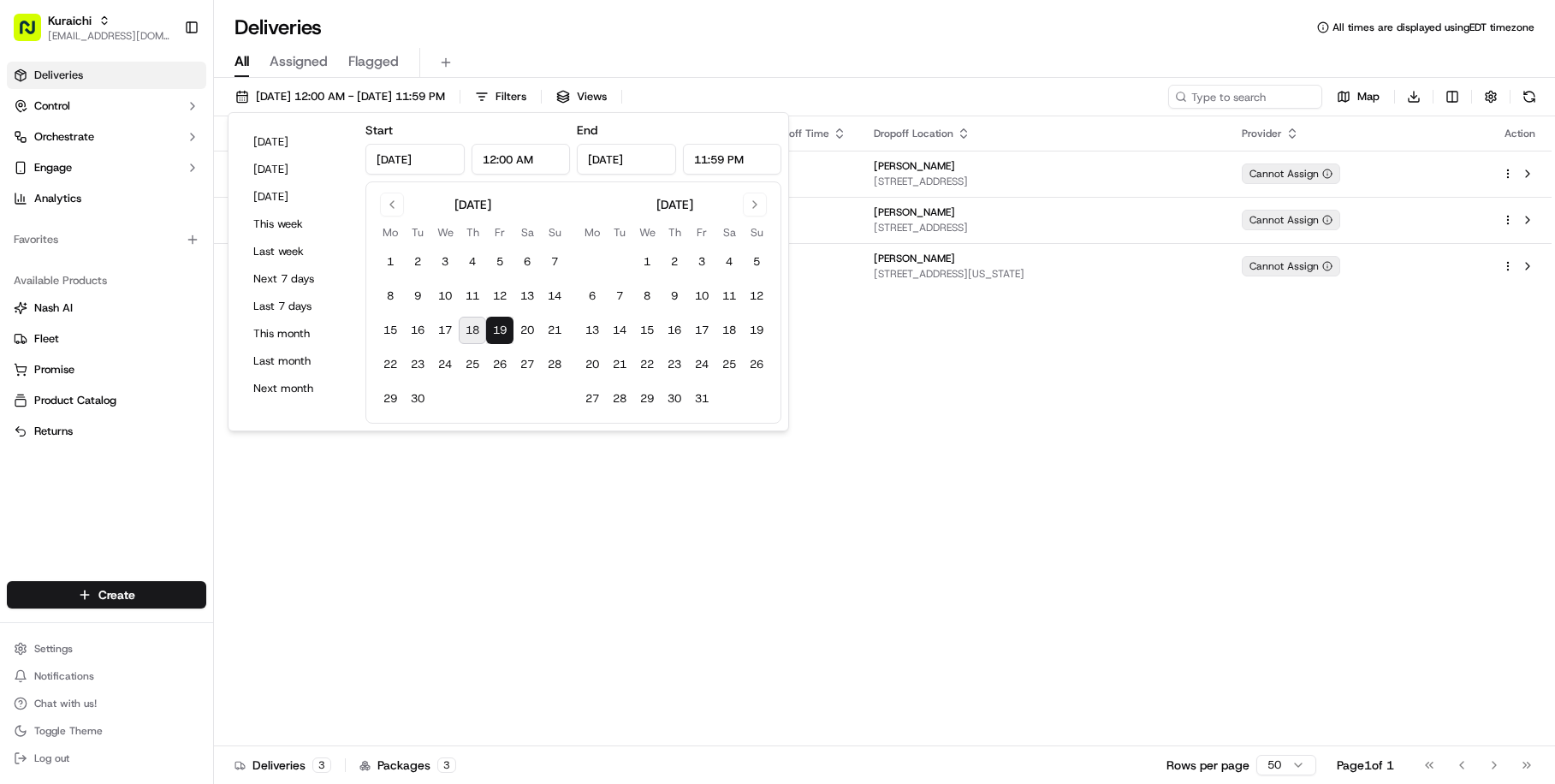
click at [460, 335] on button "18" at bounding box center [473, 330] width 28 height 28
type input "[DATE]"
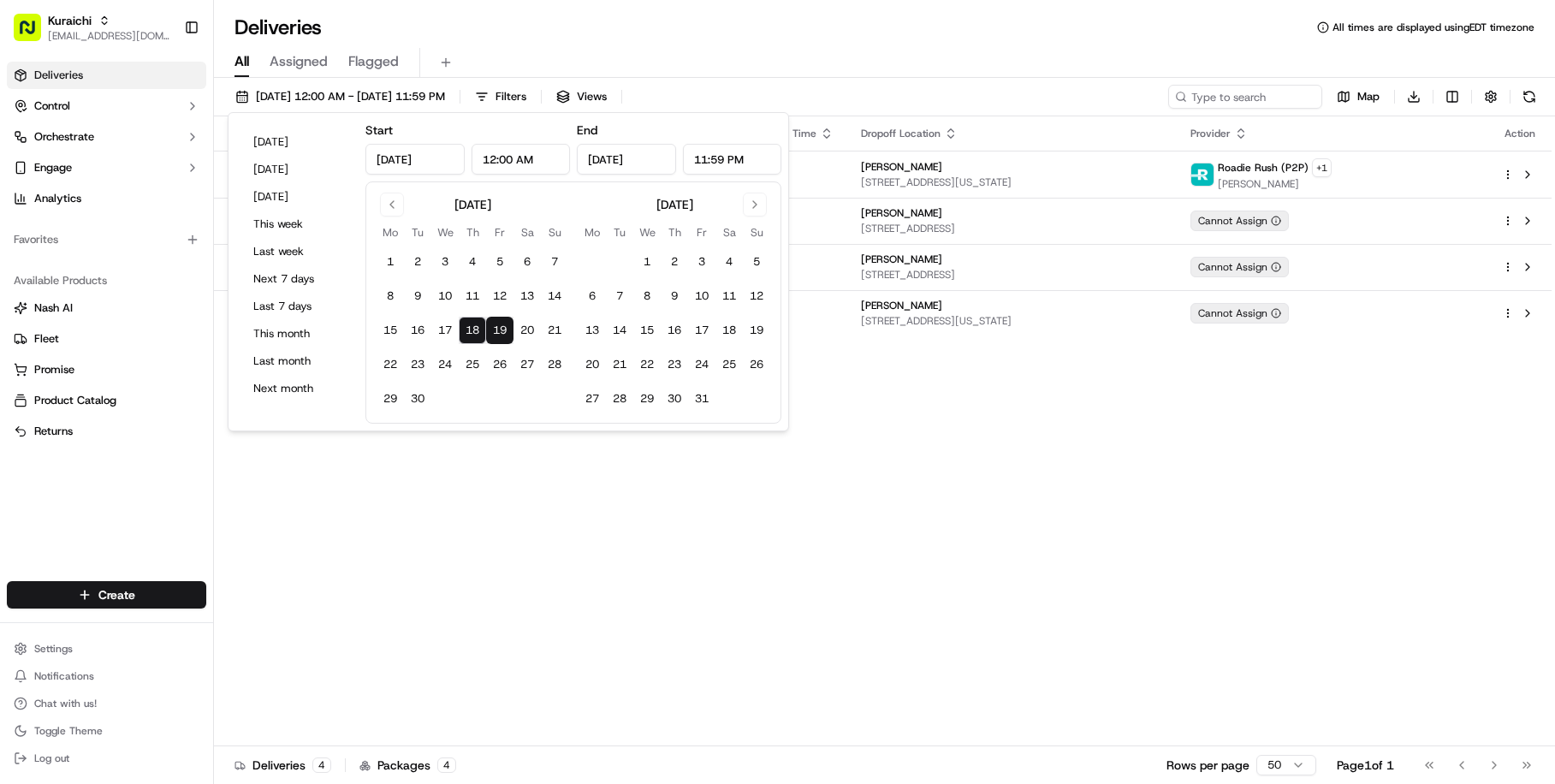
click at [480, 636] on div "Status Original Pickup Time Pickup Location Original Dropoff Time Dropoff Locat…" at bounding box center [882, 431] width 1338 height 630
